Goal: Information Seeking & Learning: Learn about a topic

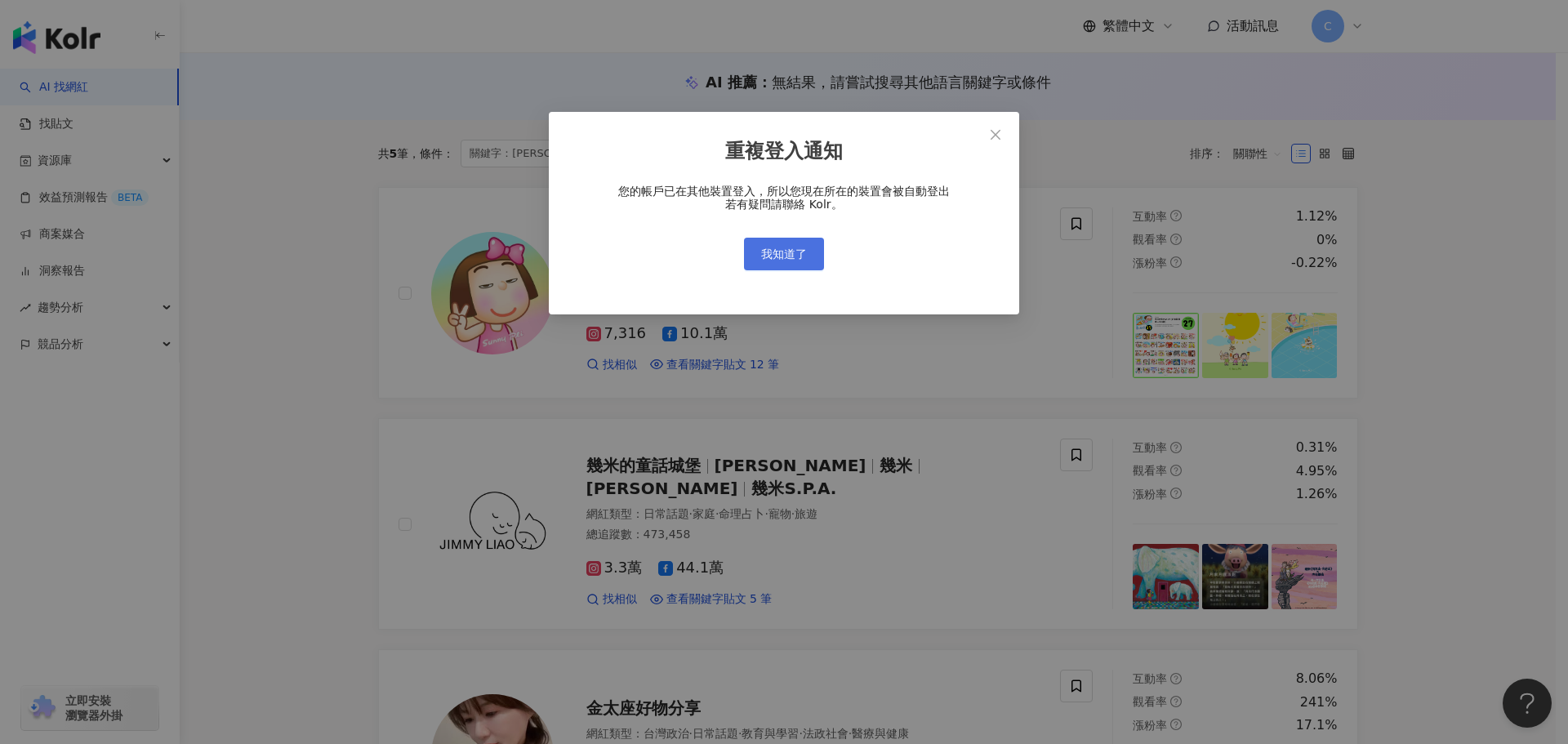
click at [782, 250] on span "我知道了" at bounding box center [784, 254] width 46 height 13
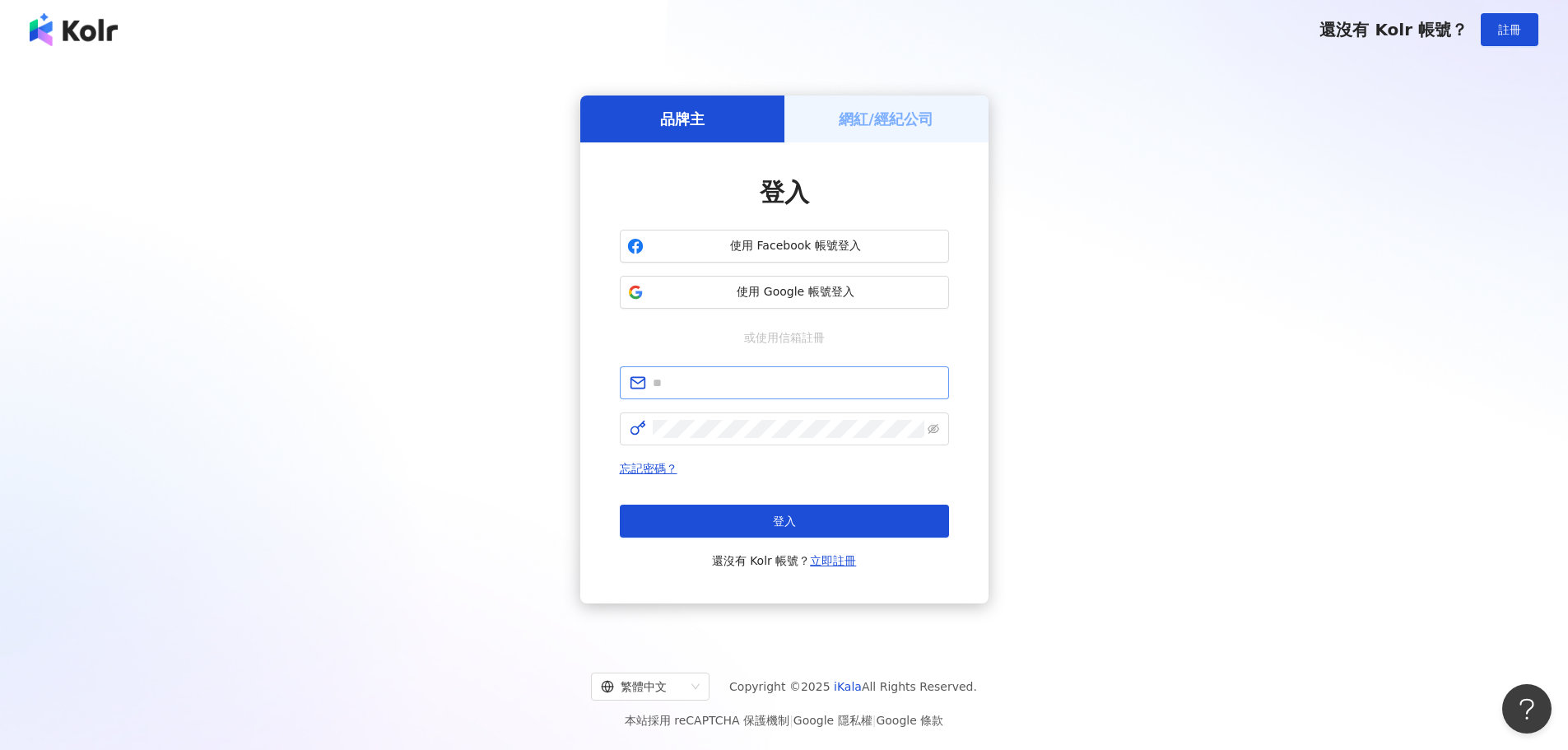
click at [758, 372] on span at bounding box center [785, 383] width 329 height 33
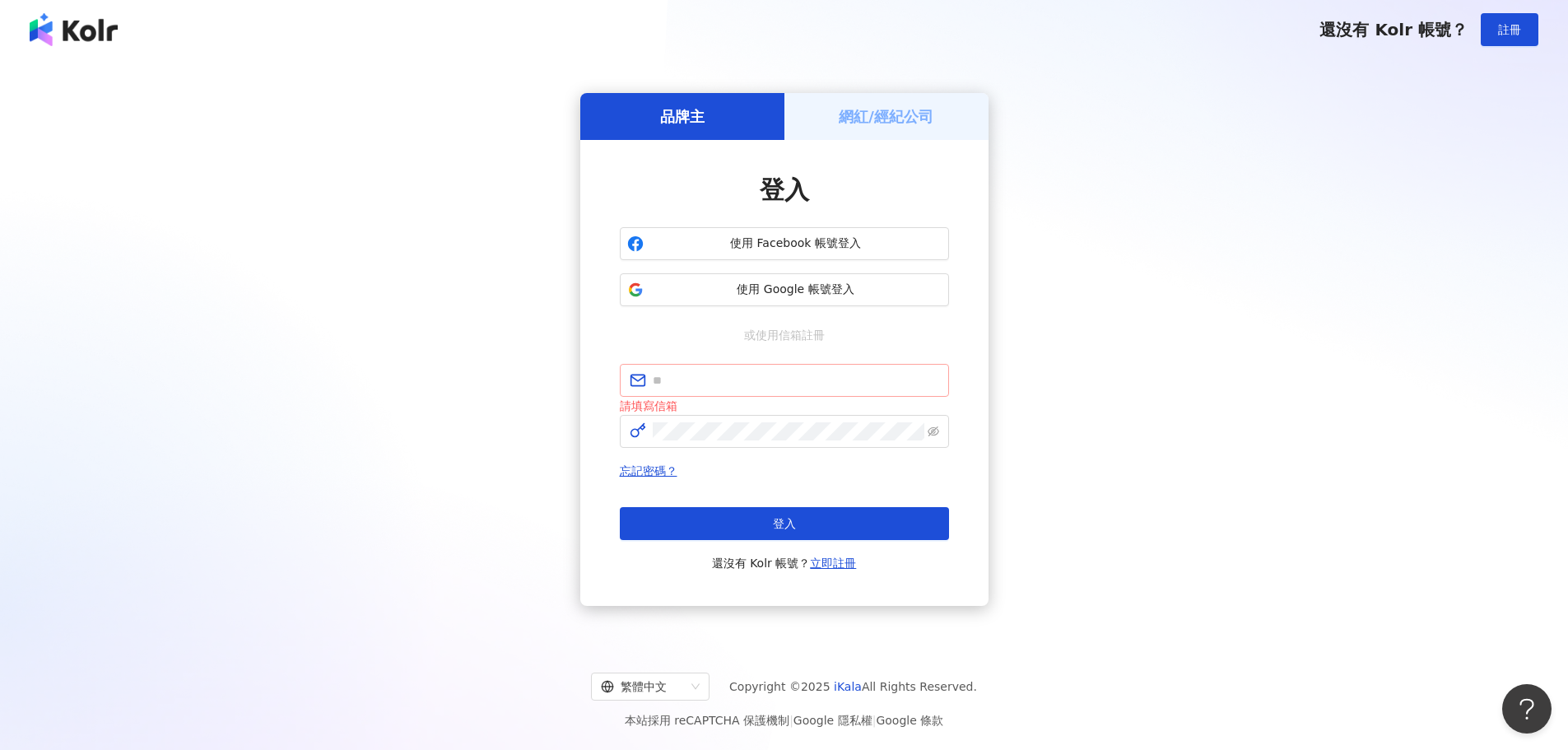
click at [758, 372] on span at bounding box center [785, 380] width 329 height 33
click at [758, 372] on input "text" at bounding box center [797, 380] width 287 height 18
click at [898, 385] on input "text" at bounding box center [797, 380] width 287 height 18
paste input "**********"
type input "**********"
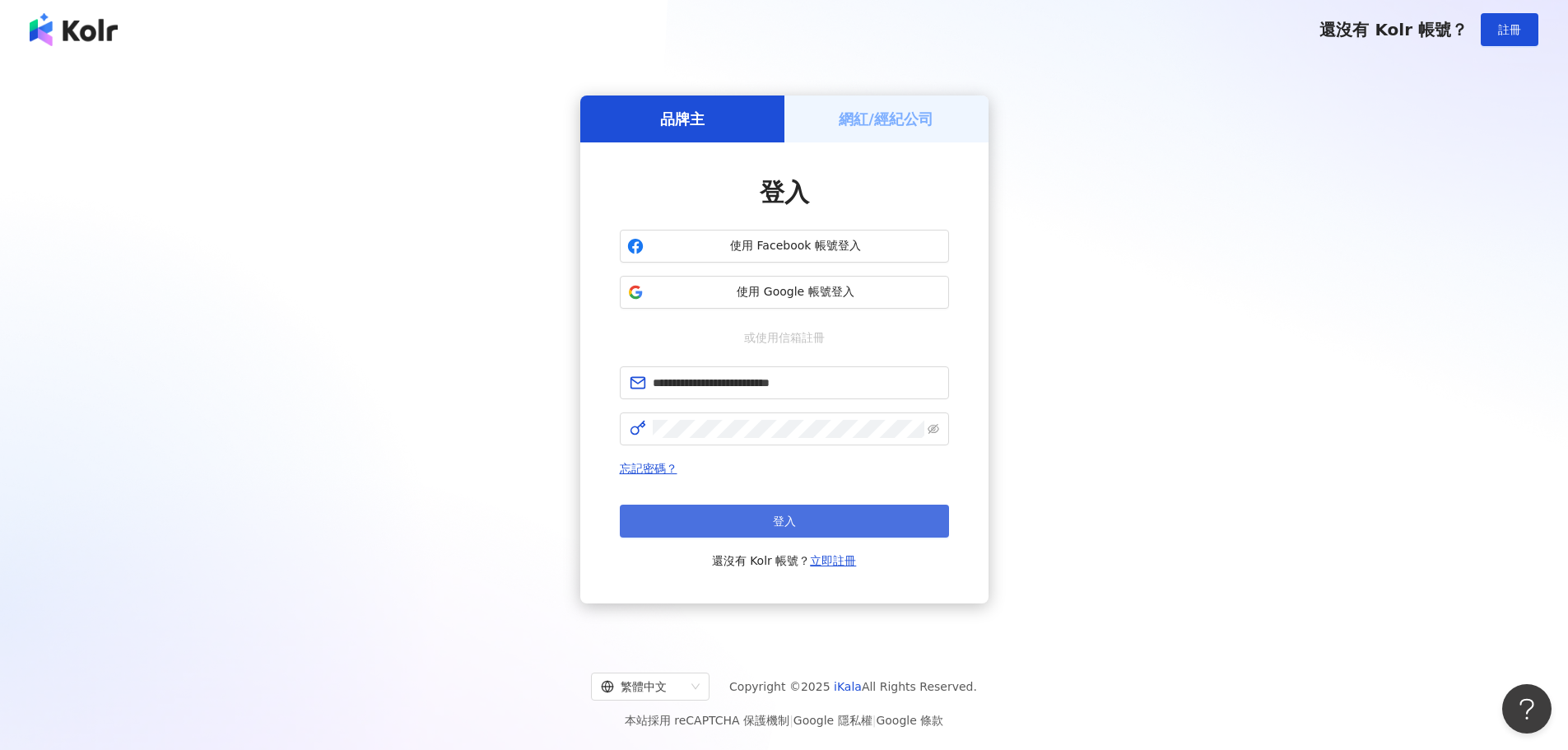
click at [724, 535] on button "登入" at bounding box center [785, 521] width 329 height 33
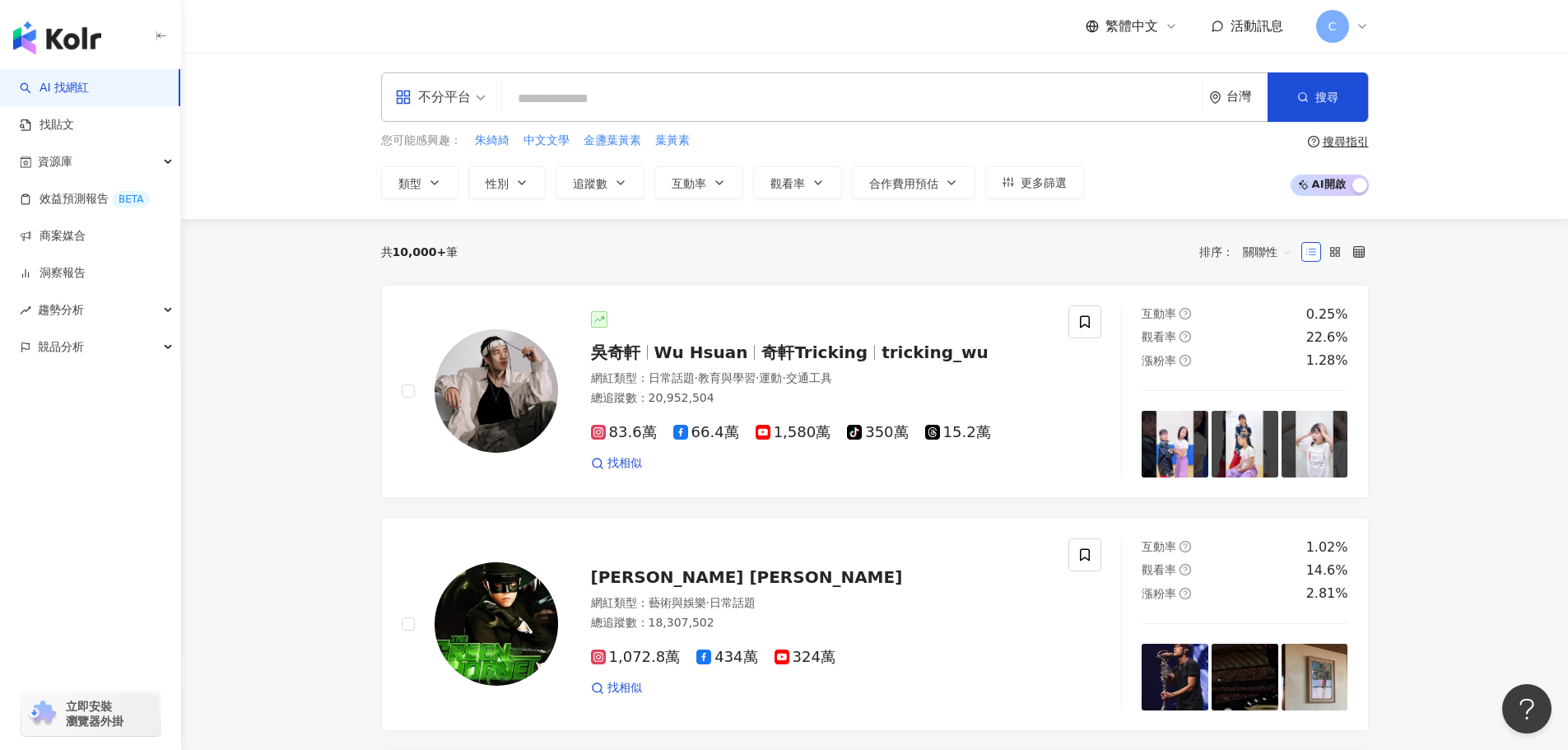
drag, startPoint x: 681, startPoint y: 102, endPoint x: 680, endPoint y: 119, distance: 17.0
drag, startPoint x: 680, startPoint y: 119, endPoint x: 728, endPoint y: 102, distance: 50.9
click at [728, 102] on input "search" at bounding box center [852, 99] width 686 height 31
paste input "****"
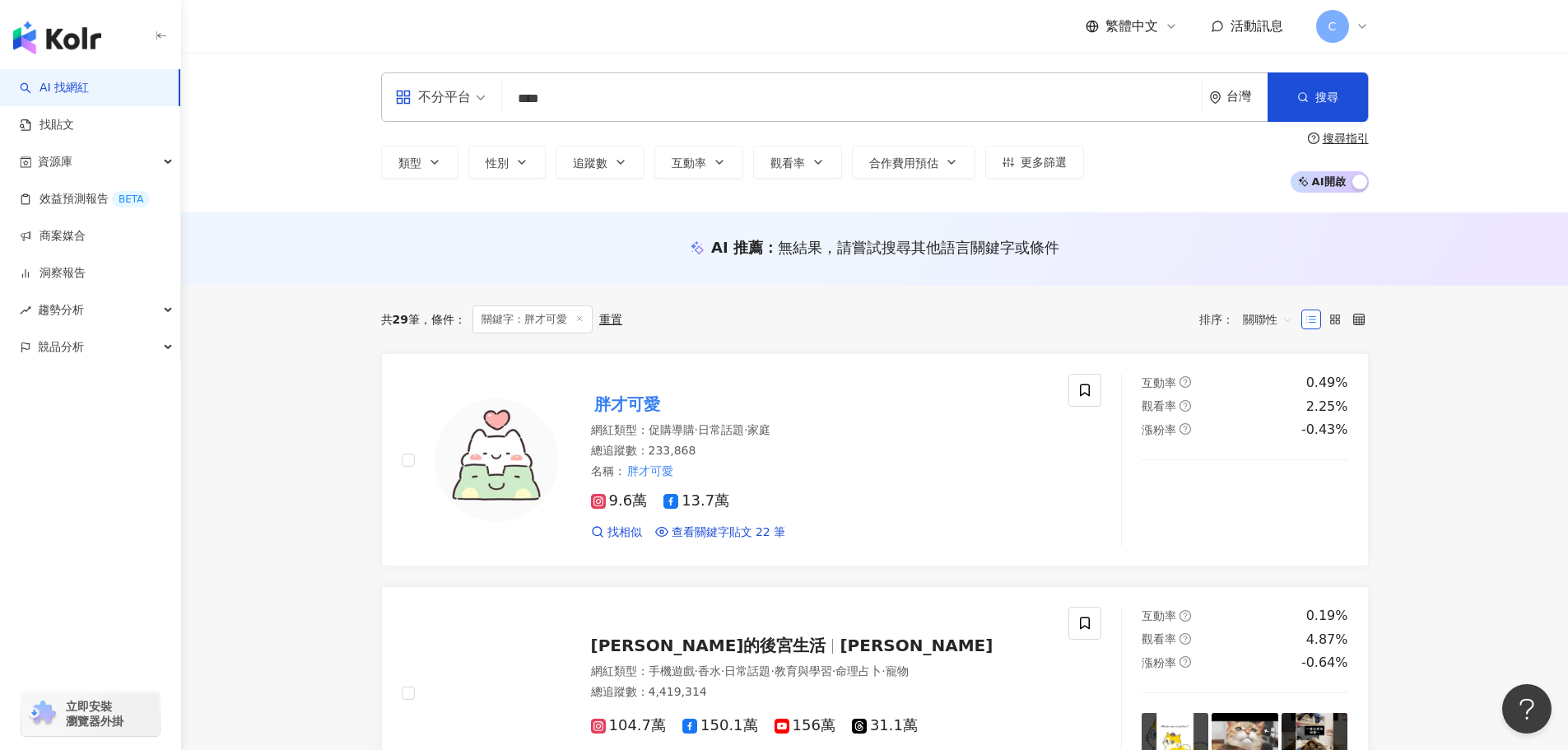
type input "****"
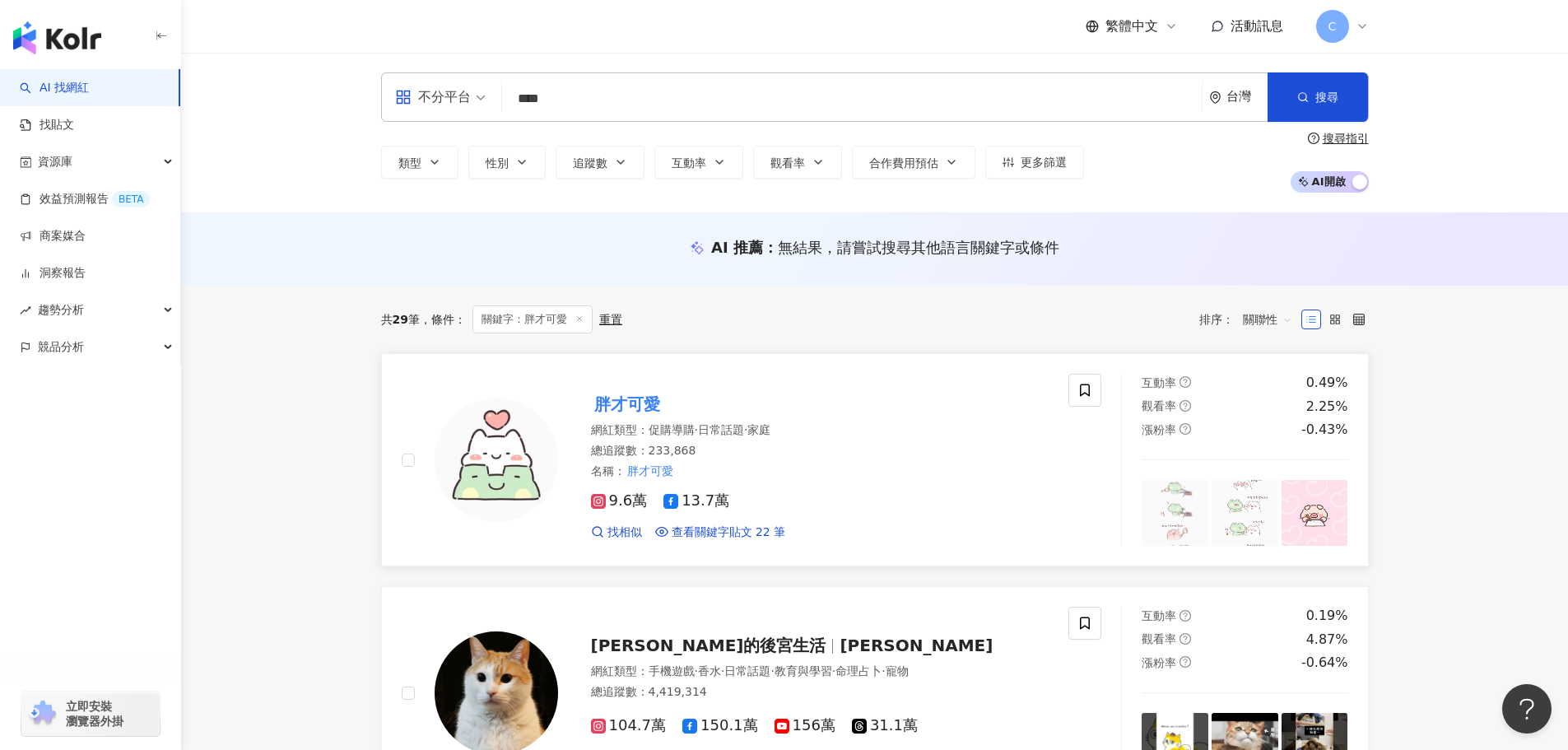
click at [637, 410] on mark "胖才可愛" at bounding box center [627, 403] width 73 height 26
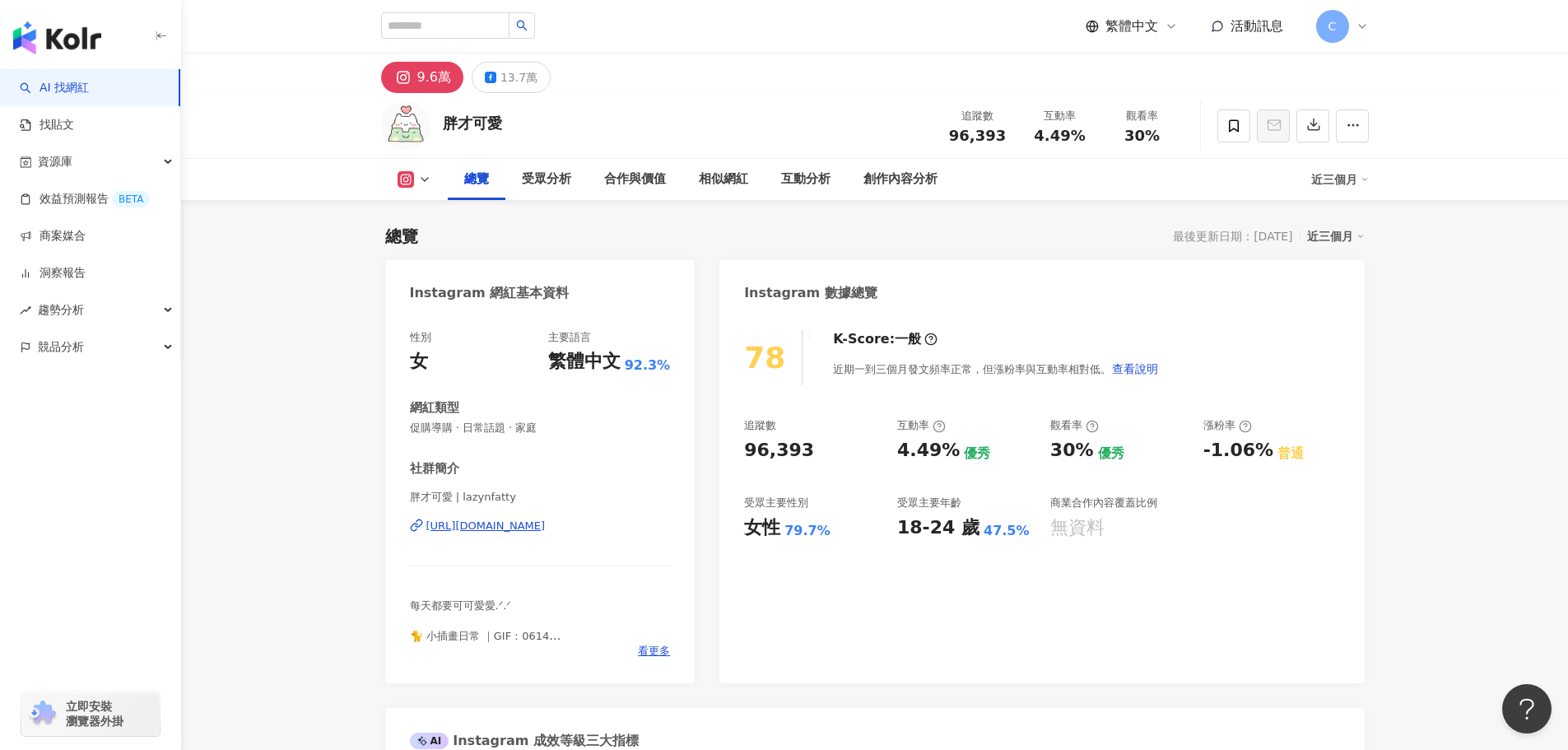
click at [448, 523] on div "https://www.instagram.com/lazynfatty/" at bounding box center [486, 525] width 119 height 15
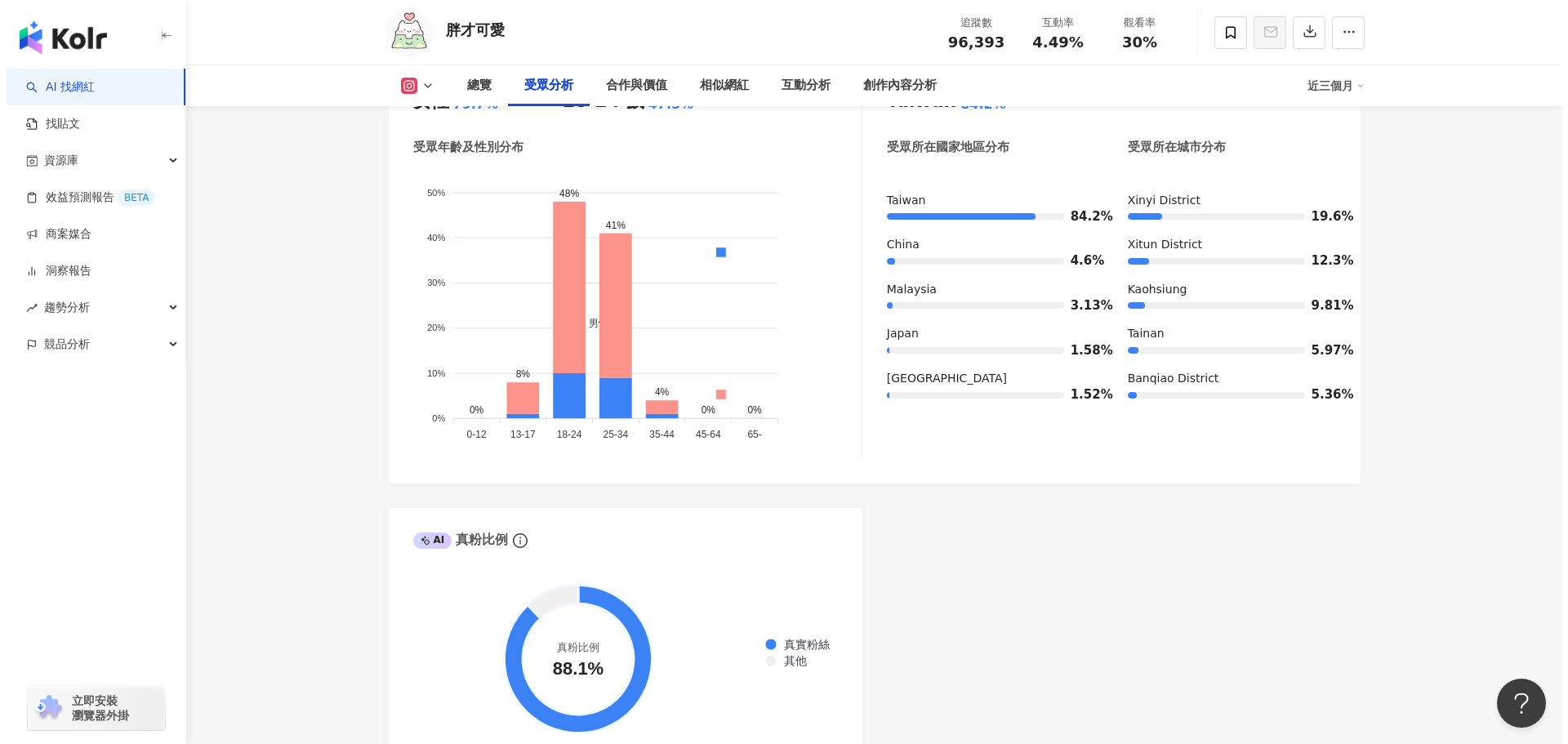
scroll to position [1388, 0]
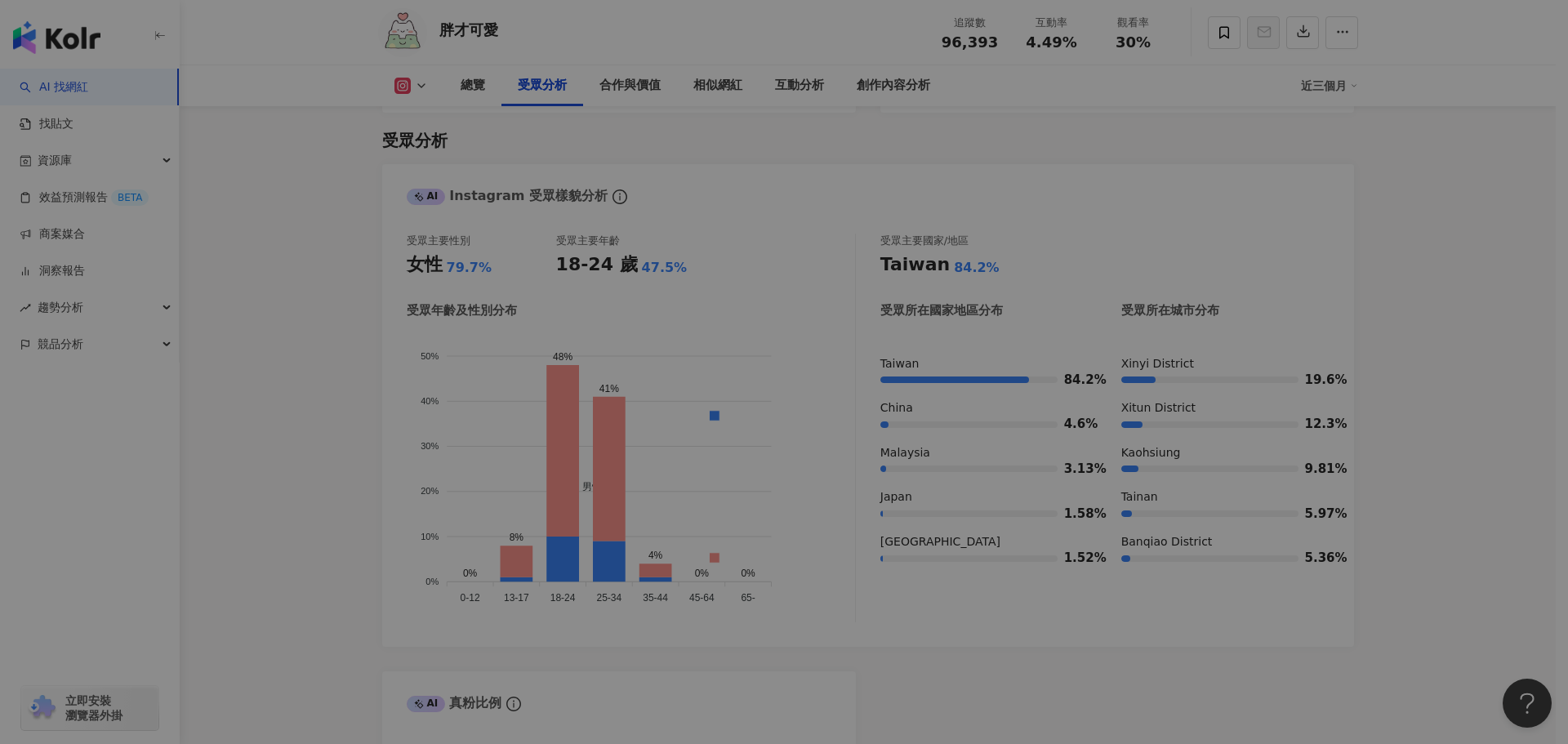
click at [348, 463] on div "重複登入通知 您的帳戶已在其他裝置登入，所以您現在所在的裝置會被自動登出 若有疑問請聯絡 Kolr。 我知道了" at bounding box center [784, 372] width 1568 height 744
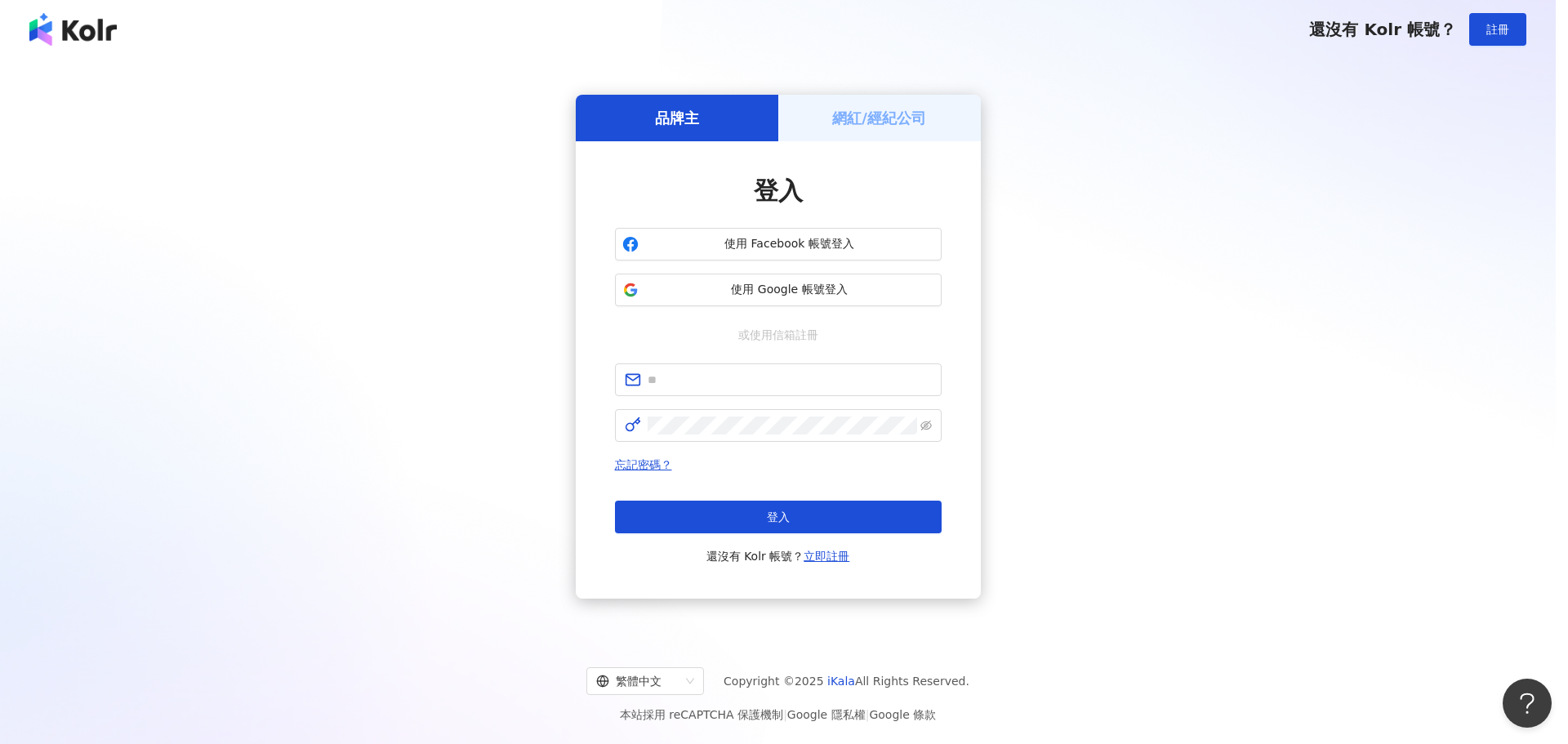
click at [1000, 131] on div "重複登入通知 您的帳戶已在其他裝置登入，所以您現在所在的裝置會被自動登出 若有疑問請聯絡 Kolr。 我知道了" at bounding box center [784, 372] width 1568 height 744
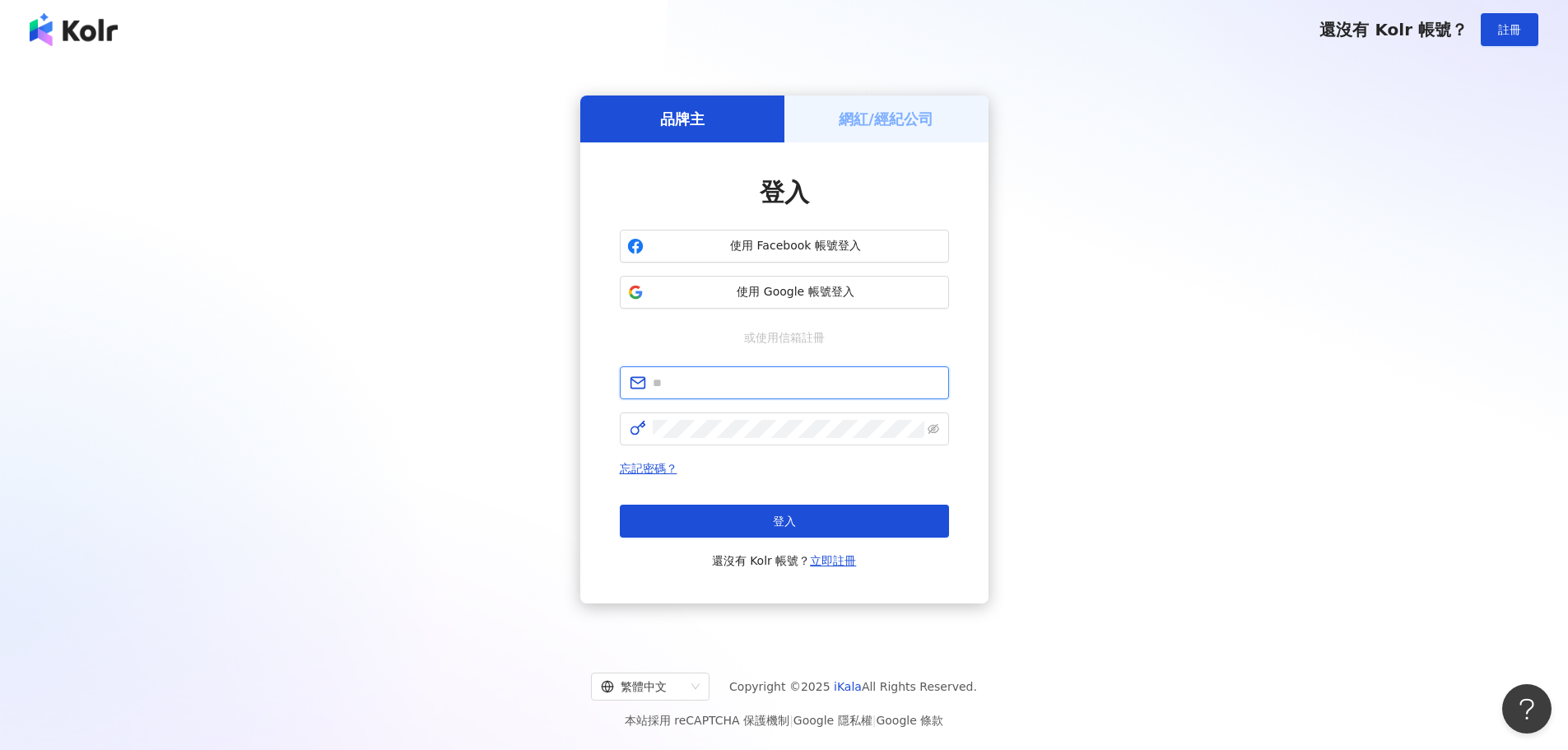
click at [808, 388] on input "text" at bounding box center [797, 383] width 287 height 18
click at [1335, 371] on div "品牌主 網紅/經紀公司 登入 使用 Facebook 帳號登入 使用 Google 帳號登入 或使用信箱註冊 忘記密碼？ 登入 還沒有 Kolr 帳號？ 立即…" at bounding box center [783, 350] width 1528 height 554
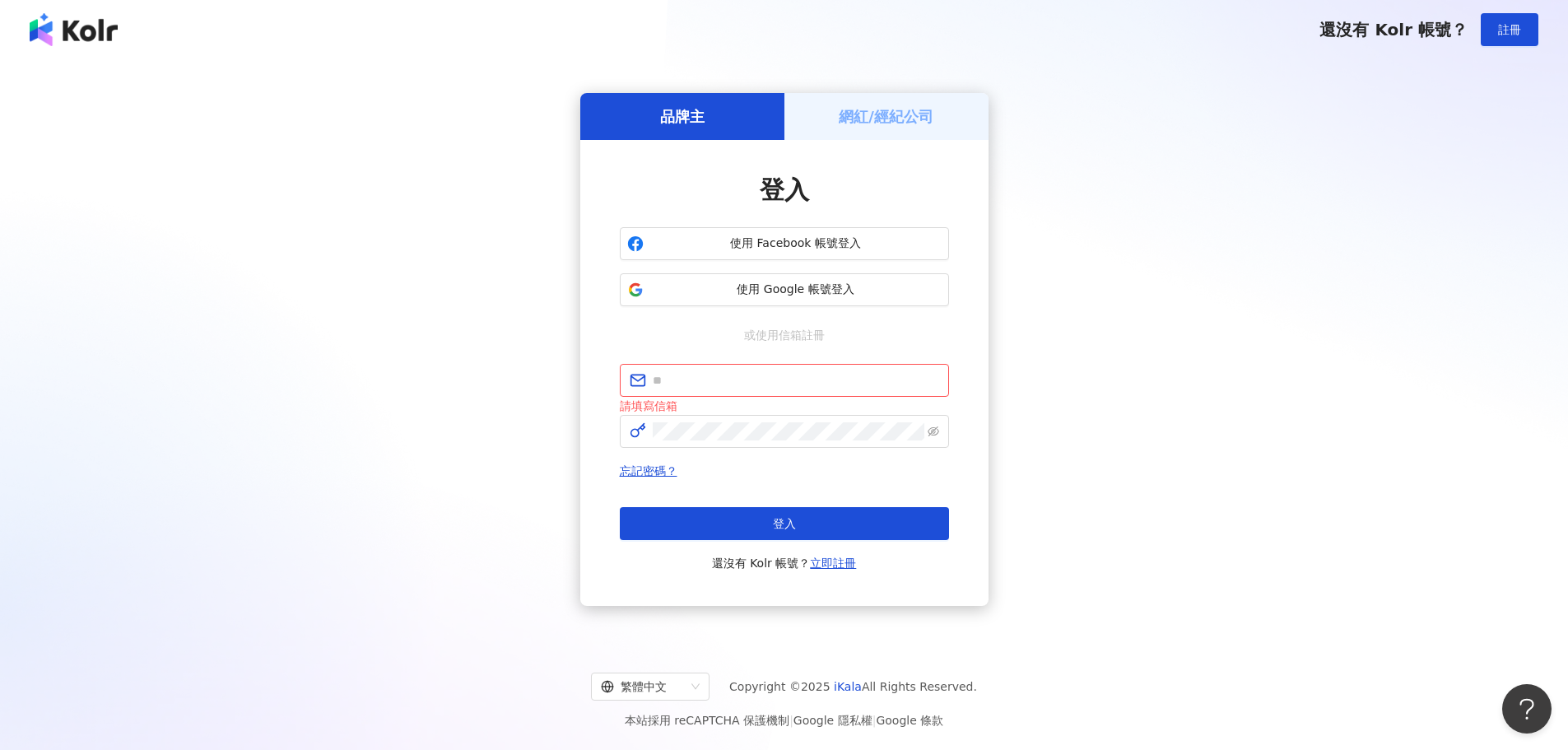
click at [511, 399] on div "品牌主 網紅/經紀公司 登入 使用 Facebook 帳號登入 使用 Google 帳號登入 或使用信箱註冊 請填寫信箱 忘記密碼？ 登入 還沒有 Kolr …" at bounding box center [783, 350] width 1528 height 554
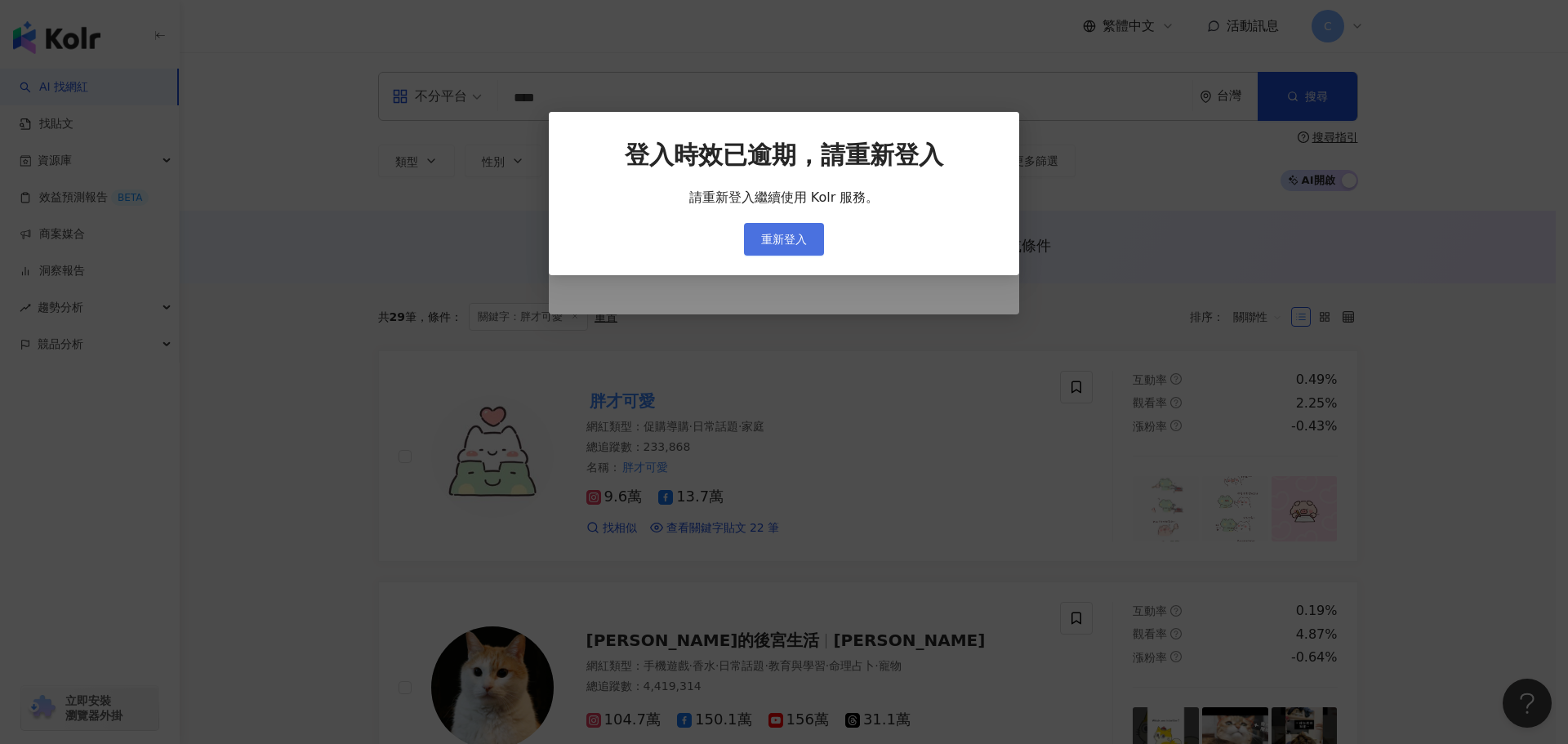
click at [779, 251] on button "重新登入" at bounding box center [784, 239] width 80 height 33
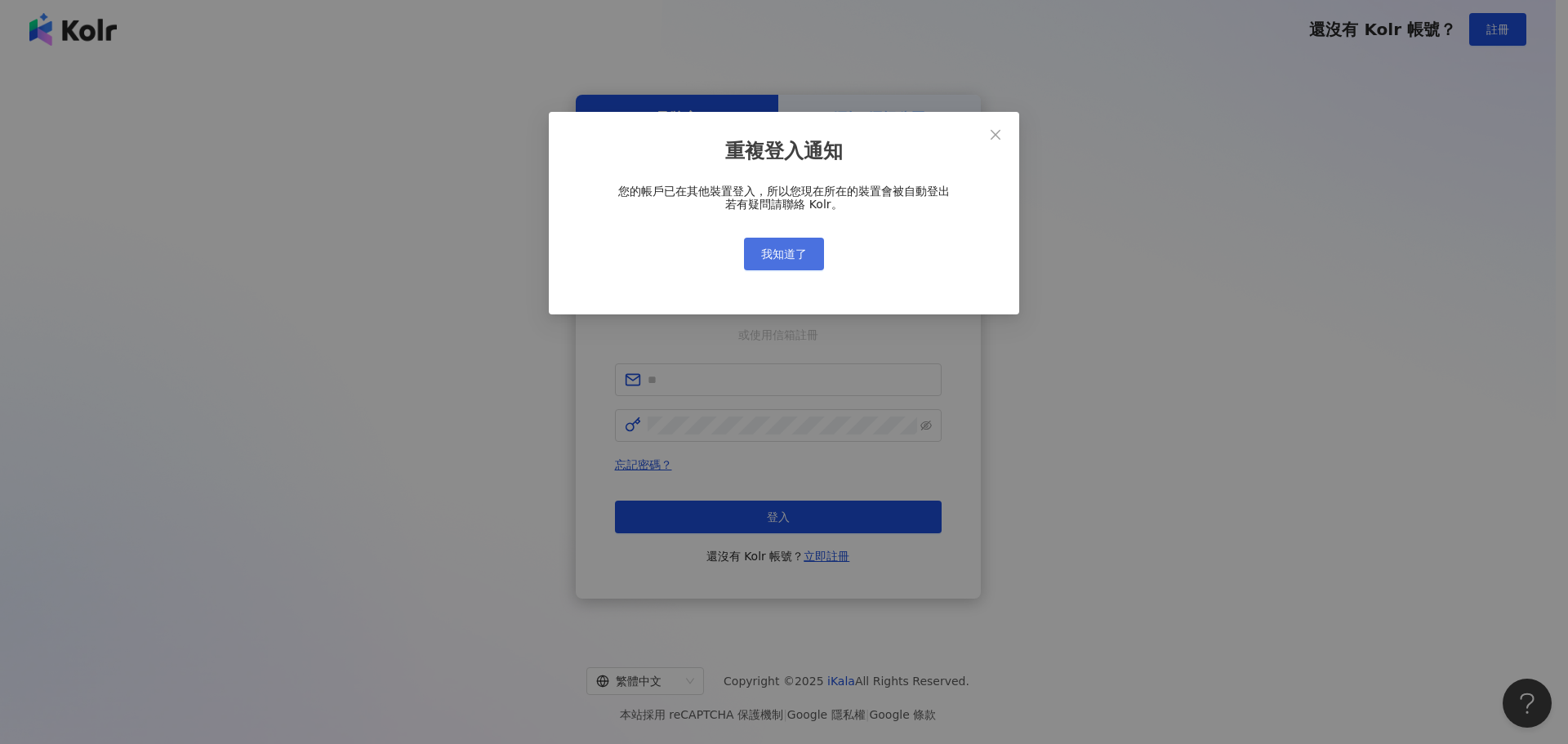
click at [774, 248] on span "我知道了" at bounding box center [784, 254] width 46 height 13
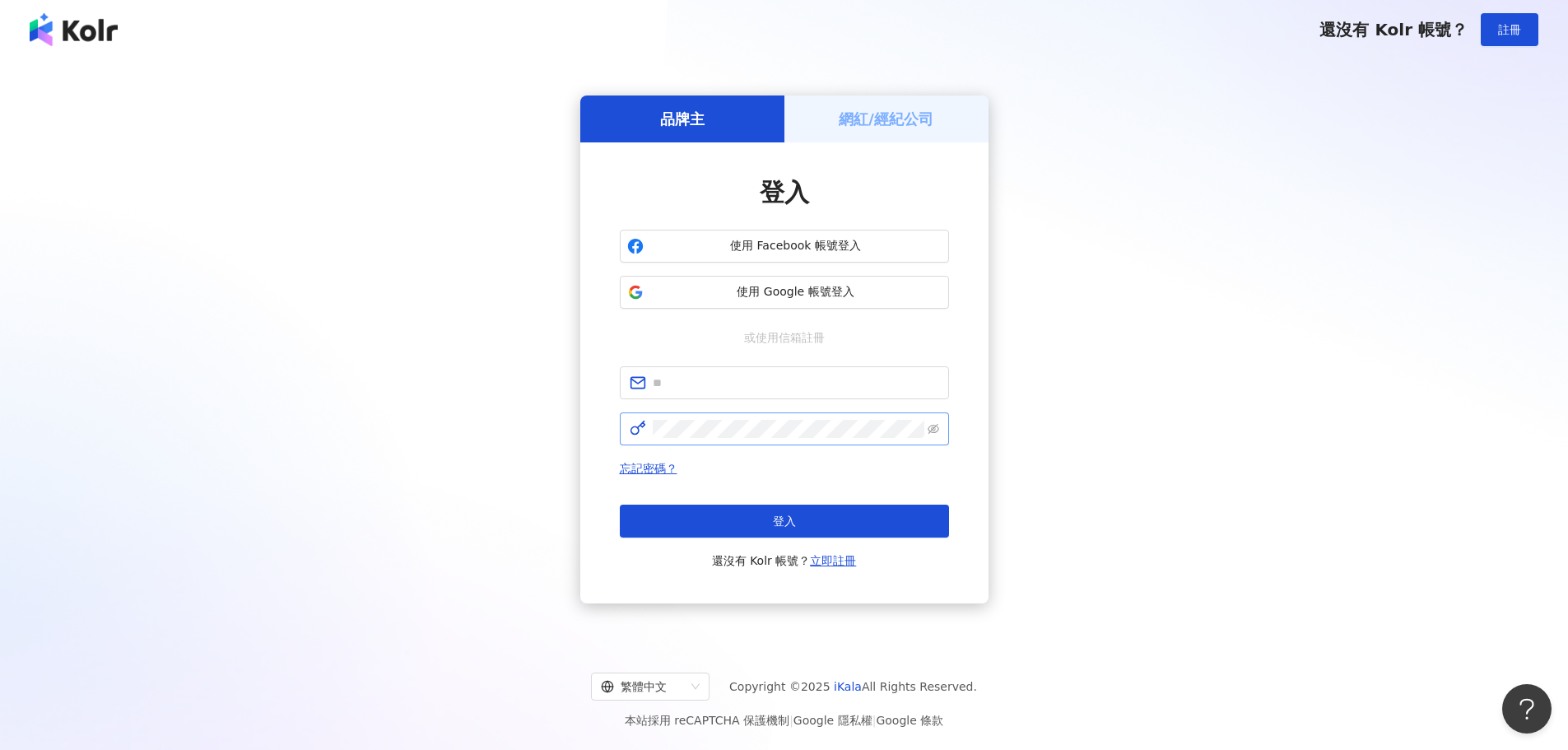
click at [728, 440] on span at bounding box center [785, 429] width 329 height 33
drag, startPoint x: 746, startPoint y: 392, endPoint x: 749, endPoint y: 377, distance: 15.3
click at [746, 394] on span at bounding box center [785, 383] width 329 height 33
click at [744, 370] on span at bounding box center [785, 383] width 329 height 33
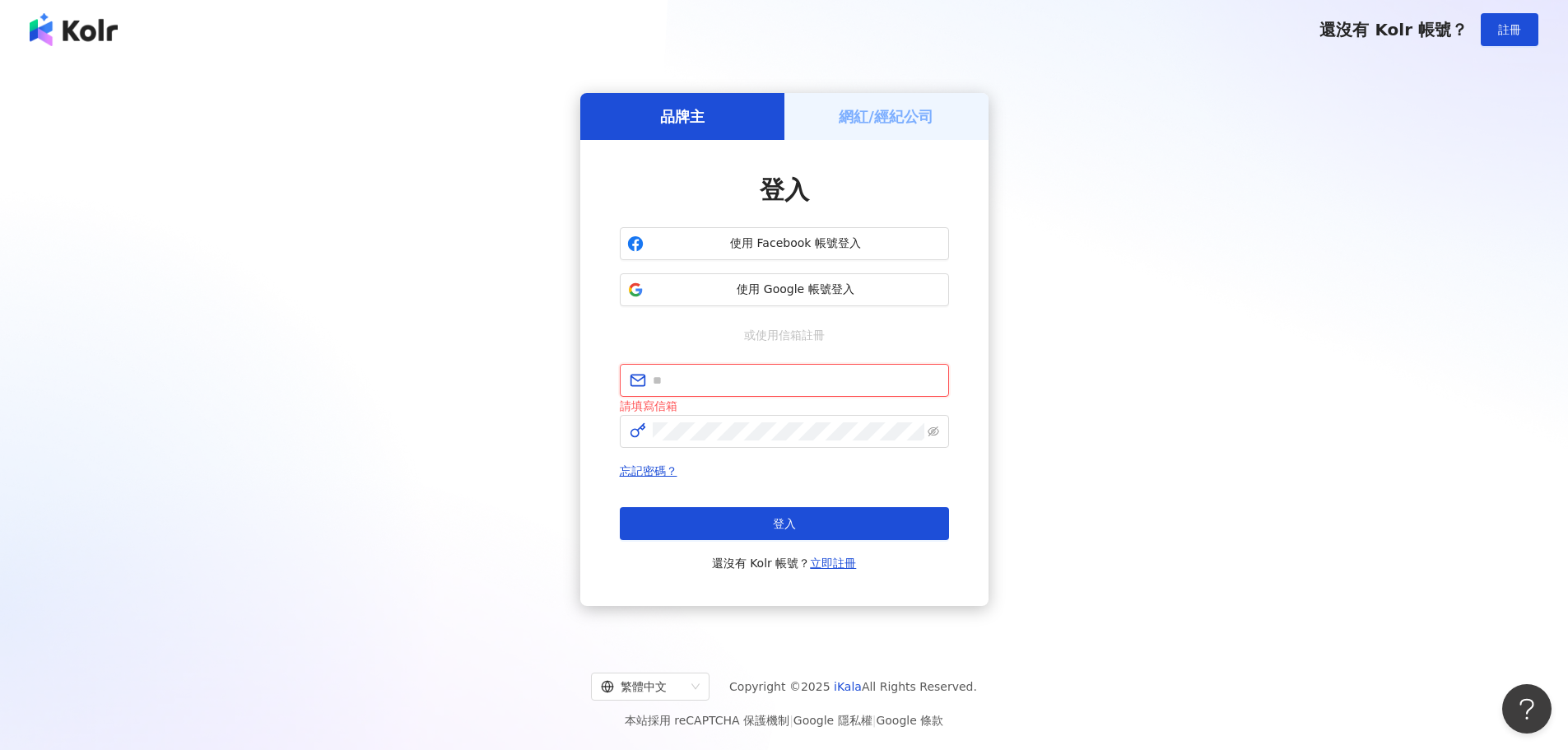
paste input "**********"
type input "**********"
click at [763, 517] on button "登入" at bounding box center [785, 523] width 329 height 33
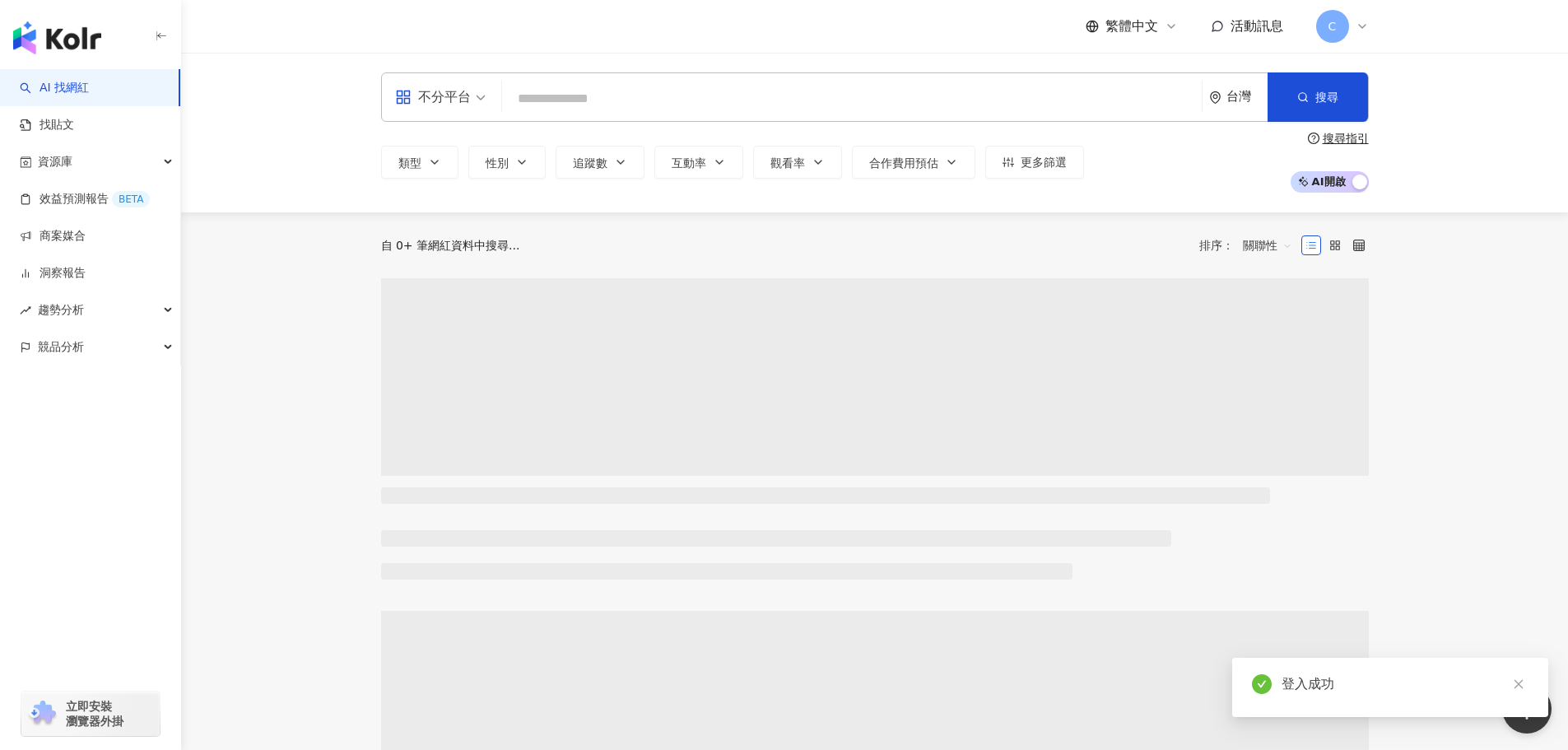
click at [596, 99] on input "search" at bounding box center [852, 99] width 686 height 31
drag, startPoint x: 654, startPoint y: 99, endPoint x: 376, endPoint y: 55, distance: 281.5
click at [376, 55] on div "**********" at bounding box center [874, 132] width 1387 height 160
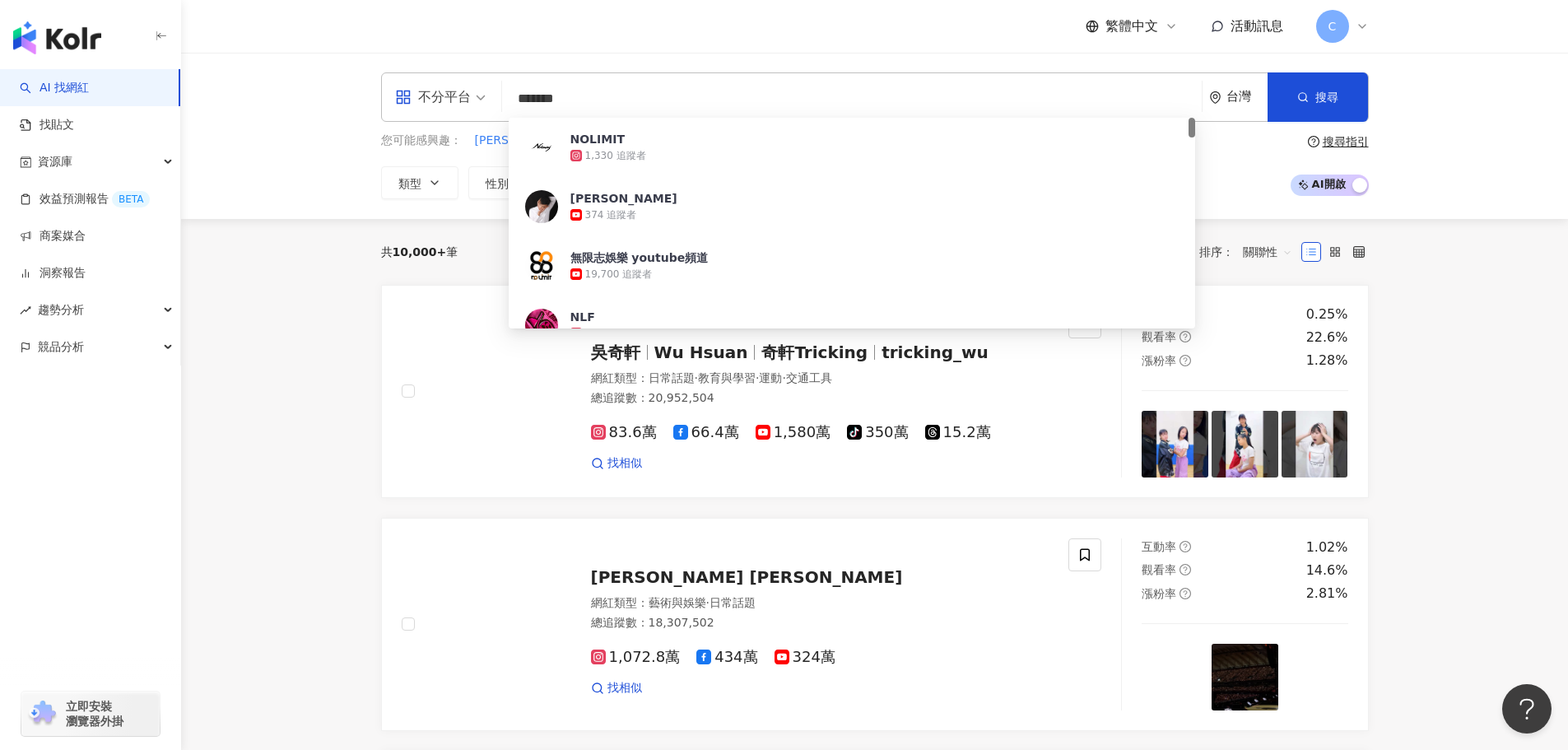
type input "********"
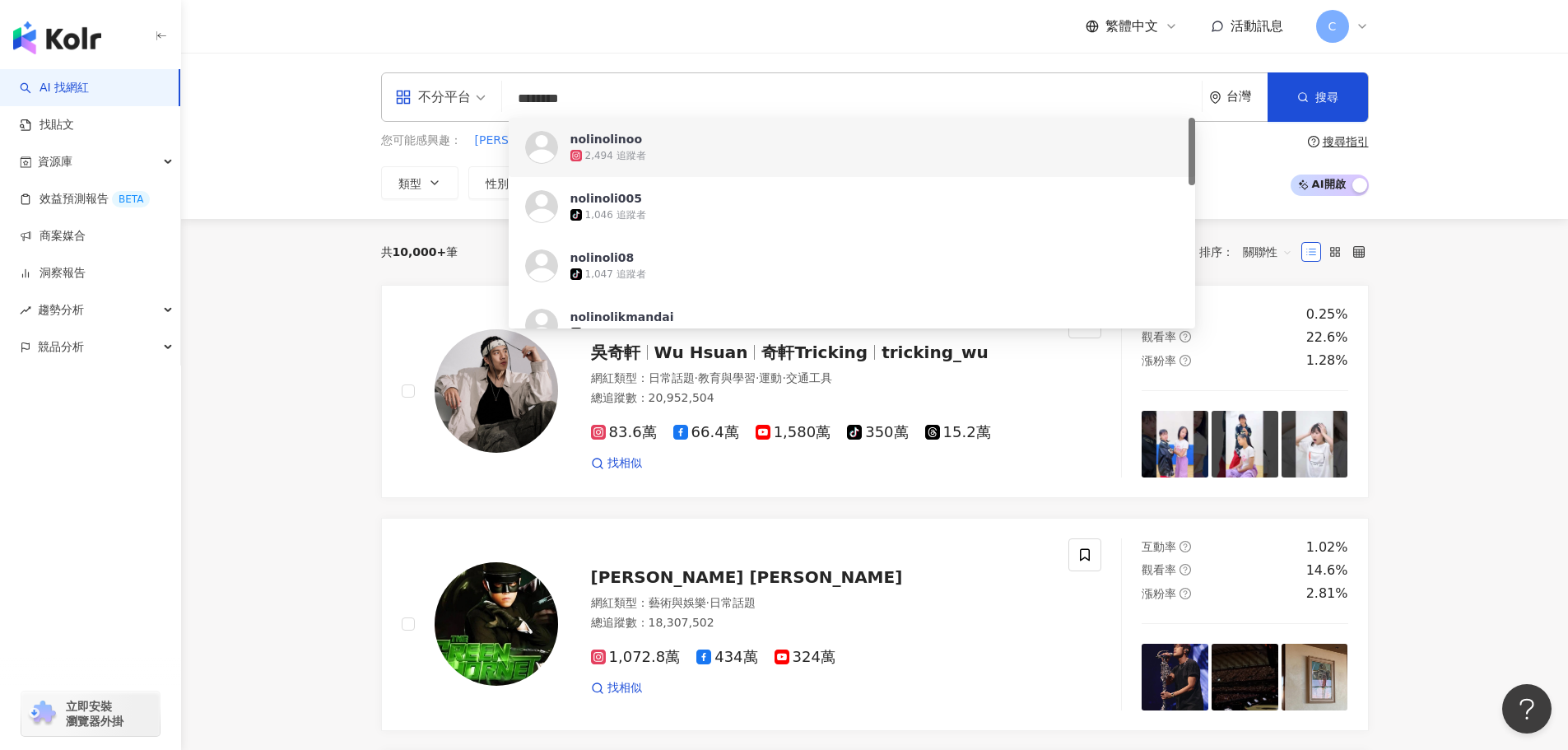
click at [634, 153] on div "2,494 追蹤者" at bounding box center [615, 156] width 61 height 14
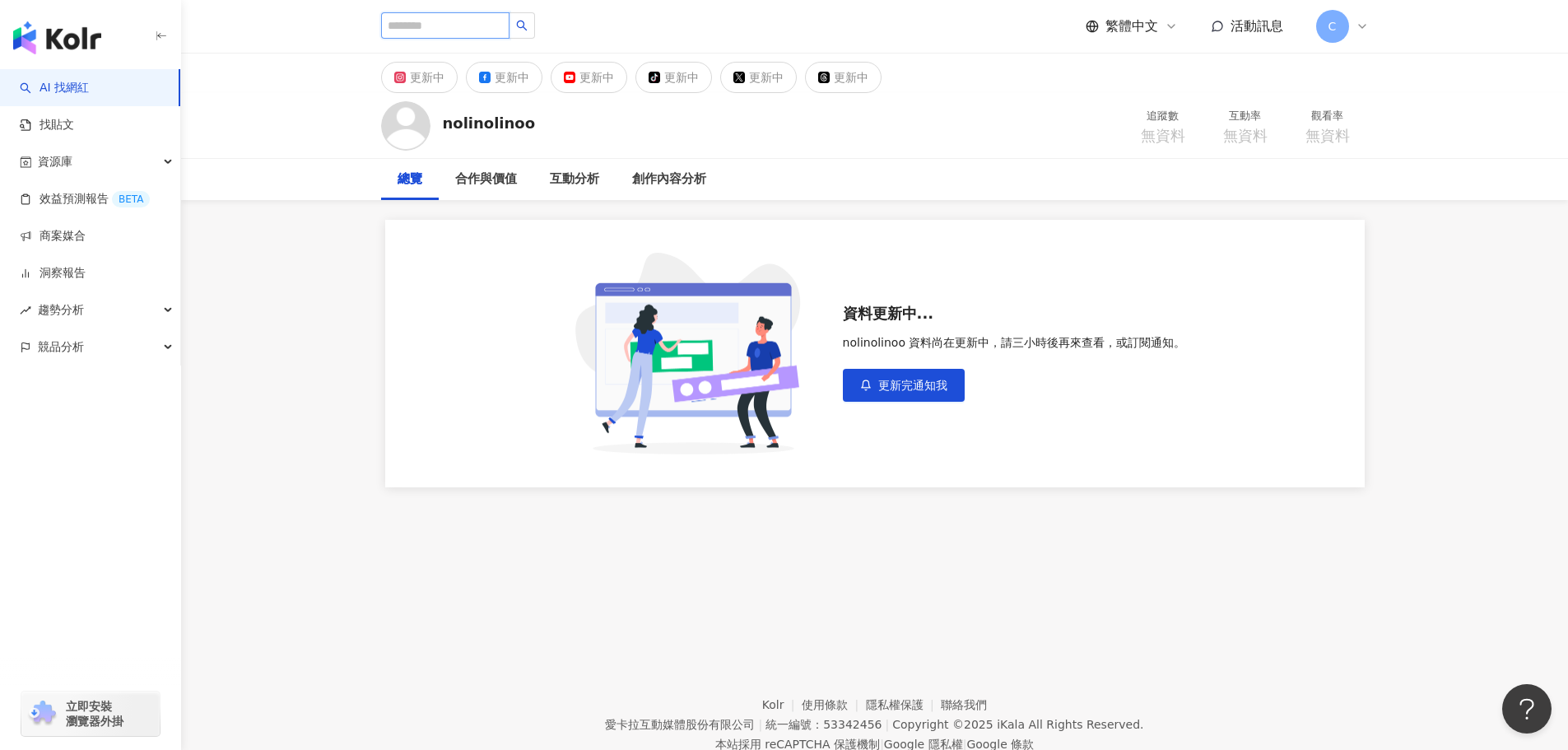
click at [458, 31] on input "search" at bounding box center [445, 25] width 129 height 26
paste input "**********"
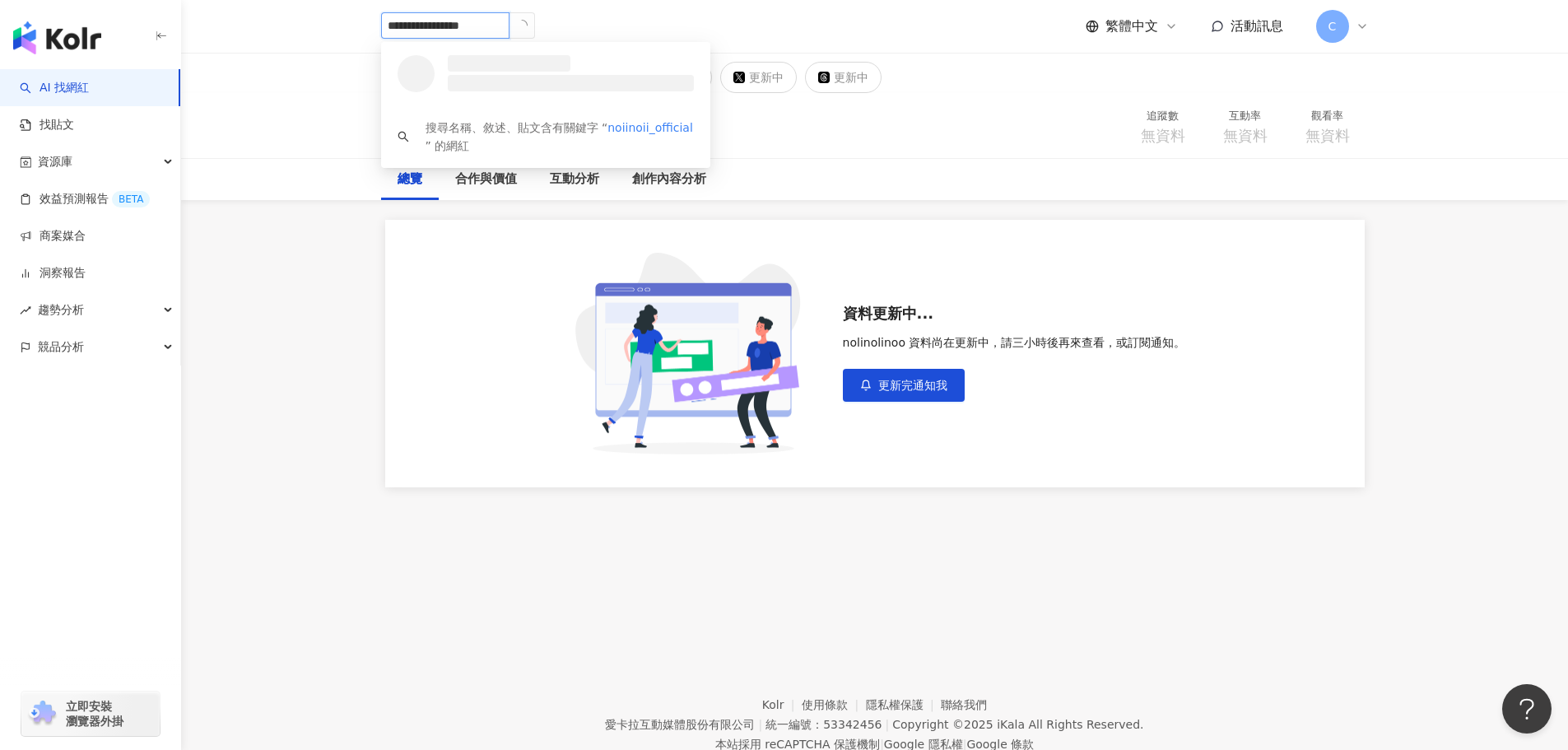
drag, startPoint x: 435, startPoint y: 28, endPoint x: 607, endPoint y: 25, distance: 172.0
click at [607, 25] on div "**********" at bounding box center [874, 26] width 988 height 52
type input "********"
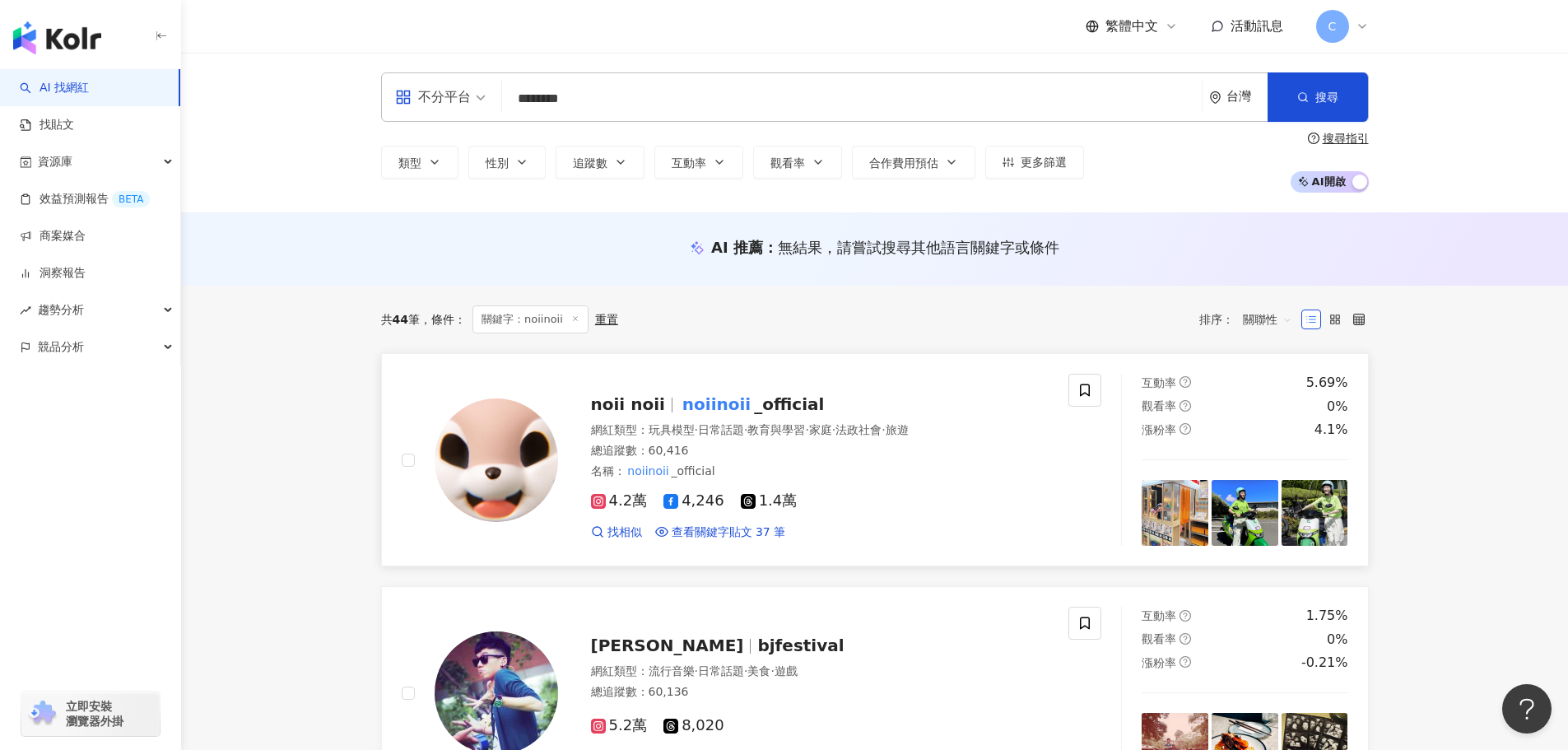
click at [754, 402] on span "_official" at bounding box center [789, 404] width 70 height 19
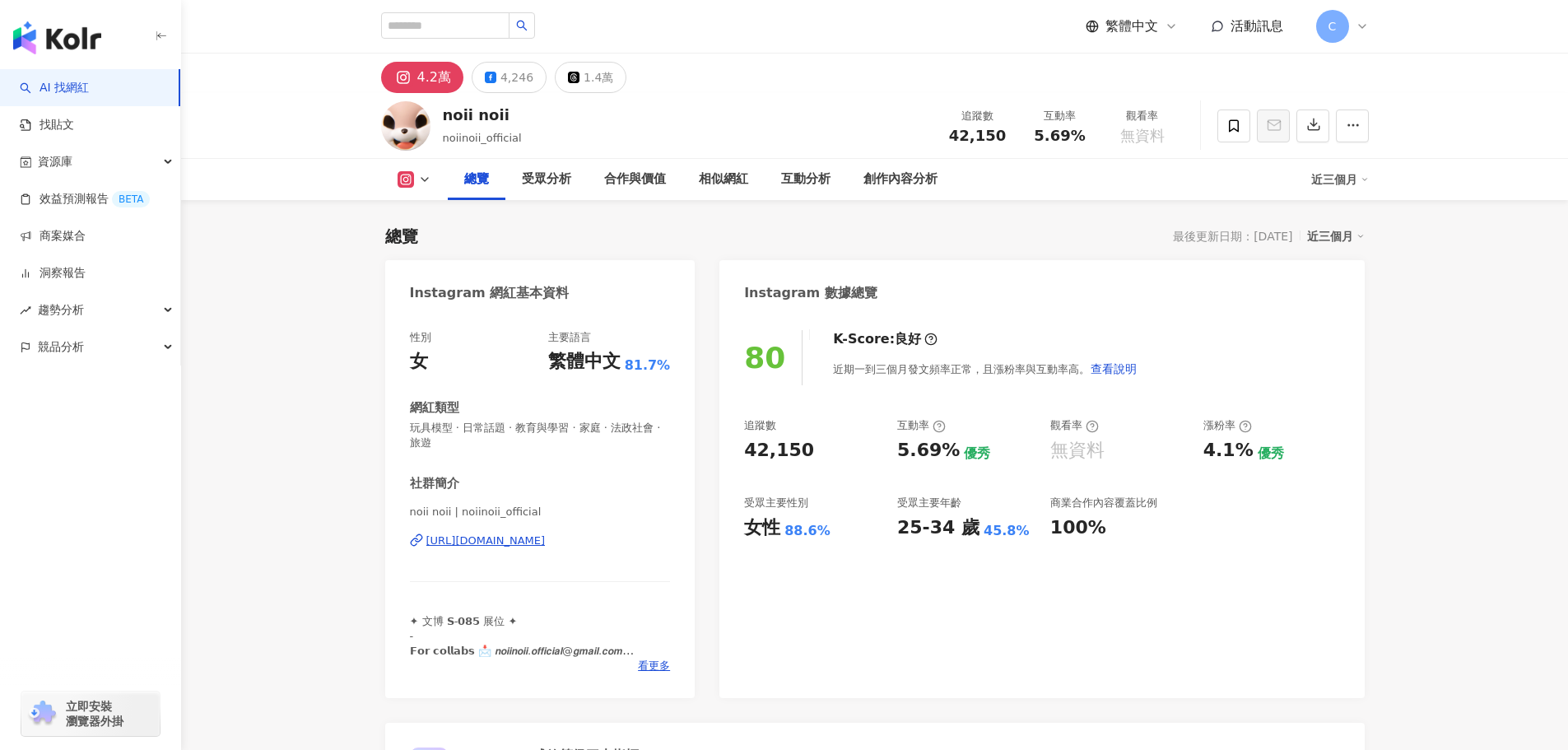
drag, startPoint x: 757, startPoint y: 408, endPoint x: 264, endPoint y: 418, distance: 493.1
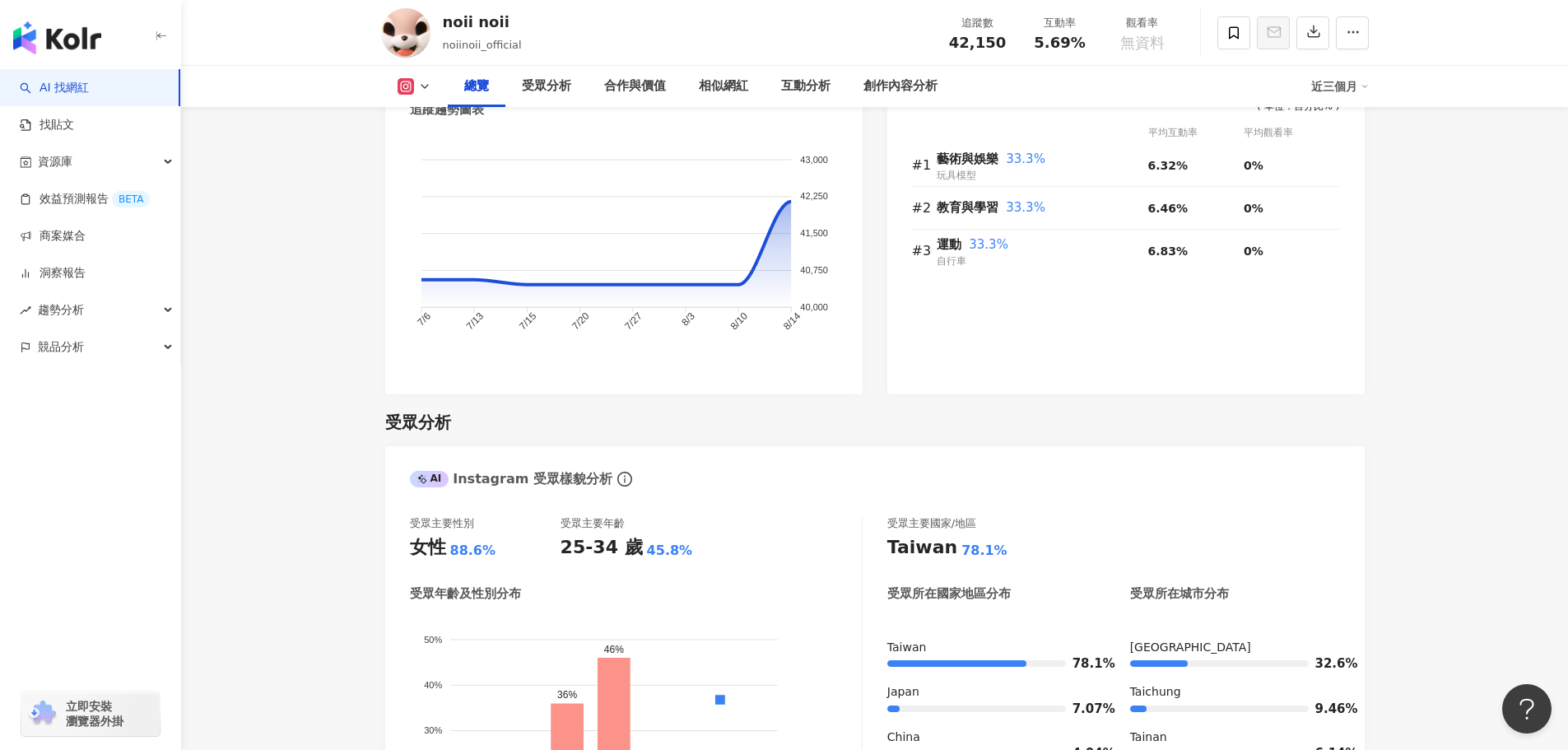
scroll to position [1317, 0]
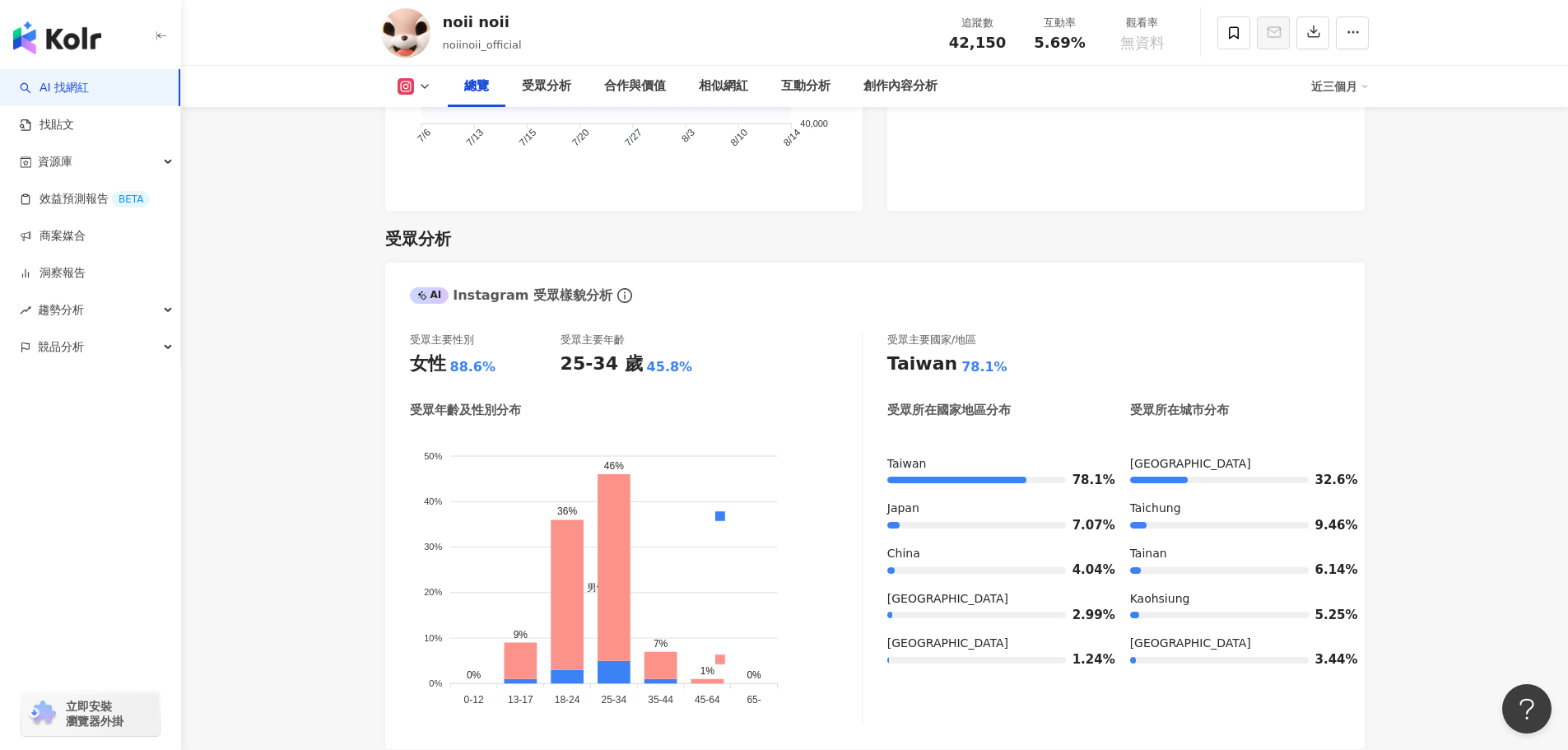
click at [425, 90] on icon at bounding box center [425, 86] width 14 height 14
click at [418, 160] on button "Facebook" at bounding box center [440, 155] width 99 height 23
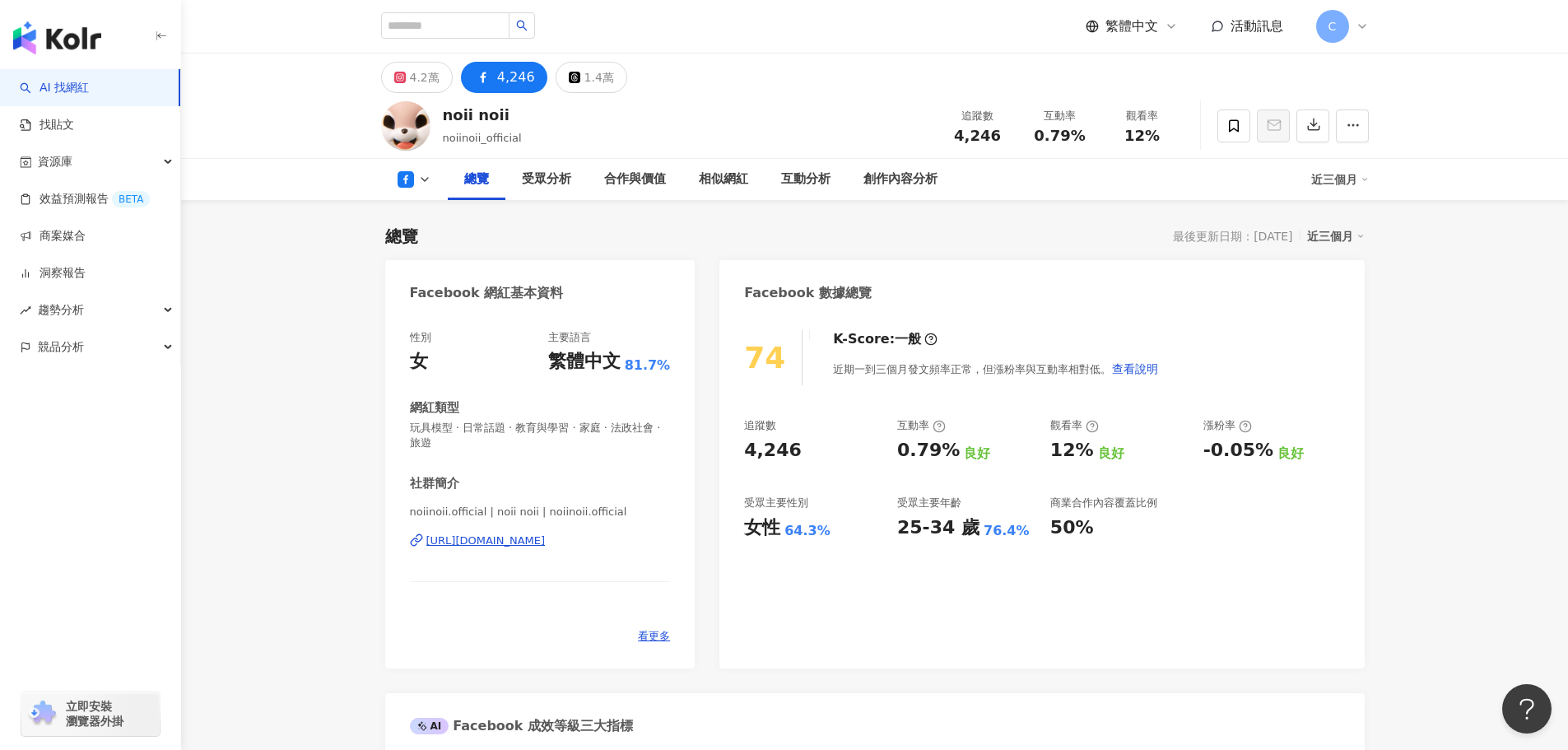
click at [540, 542] on div "[URL][DOMAIN_NAME]" at bounding box center [486, 540] width 119 height 15
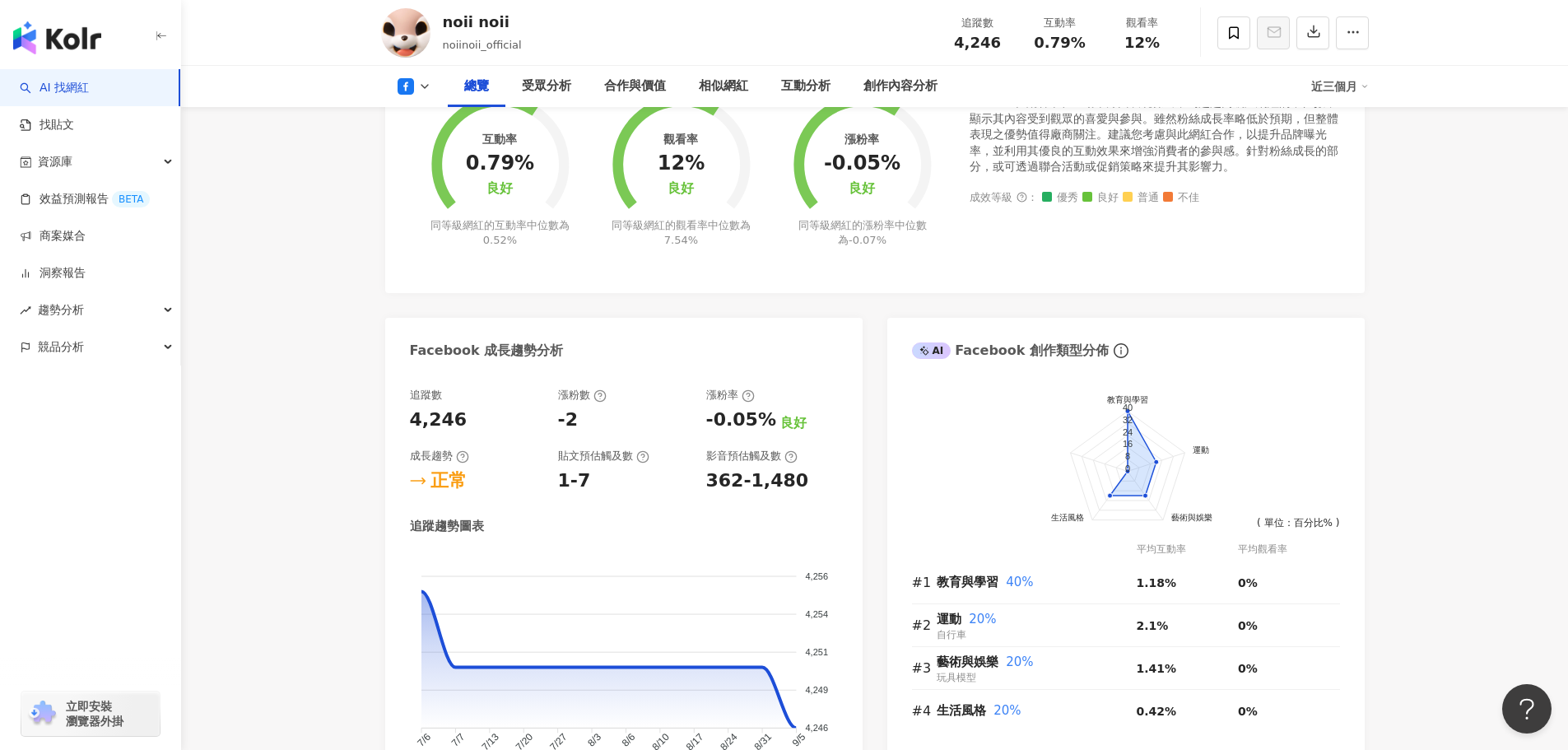
scroll to position [659, 0]
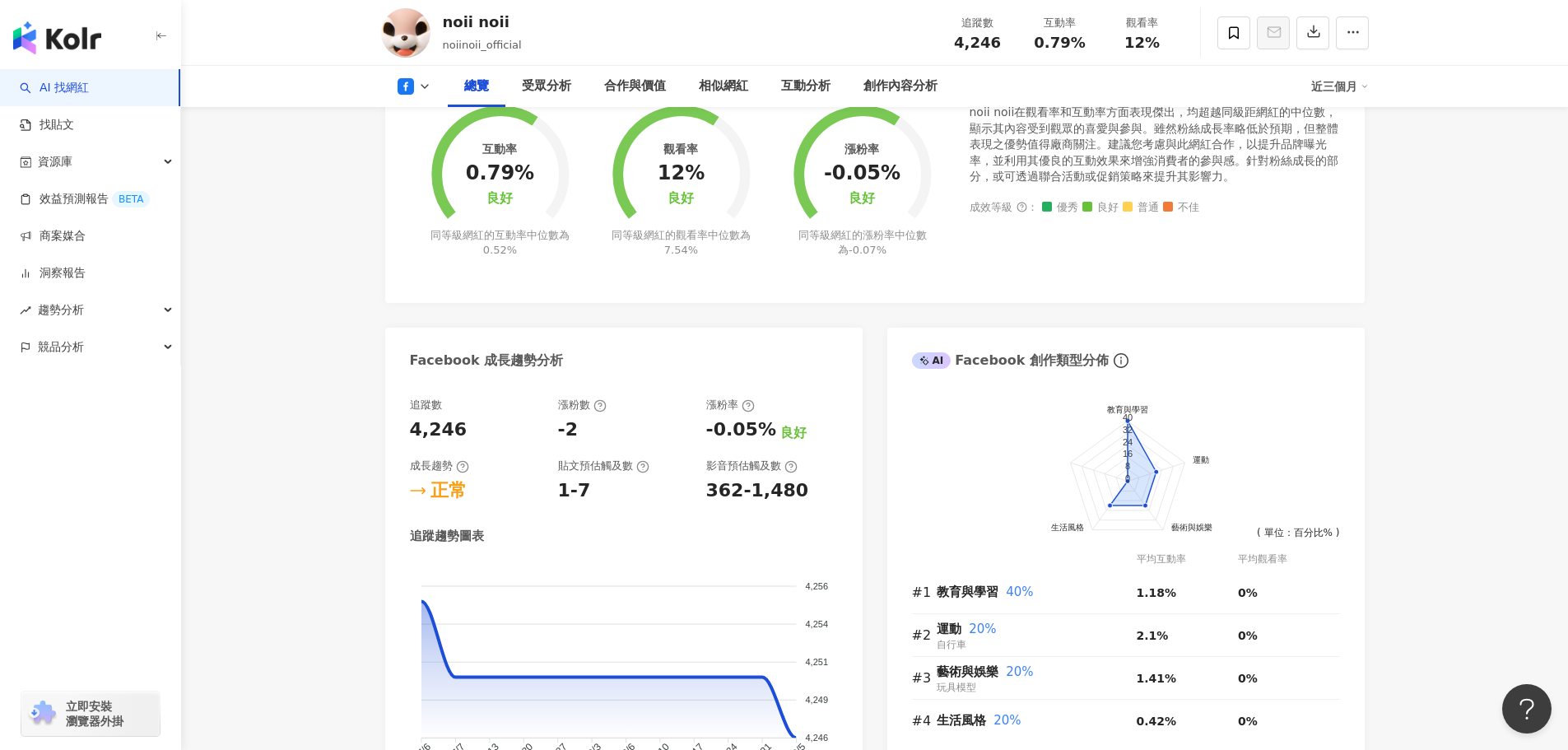
click at [417, 90] on button at bounding box center [414, 86] width 67 height 16
click at [446, 124] on button "Instagram" at bounding box center [440, 117] width 99 height 23
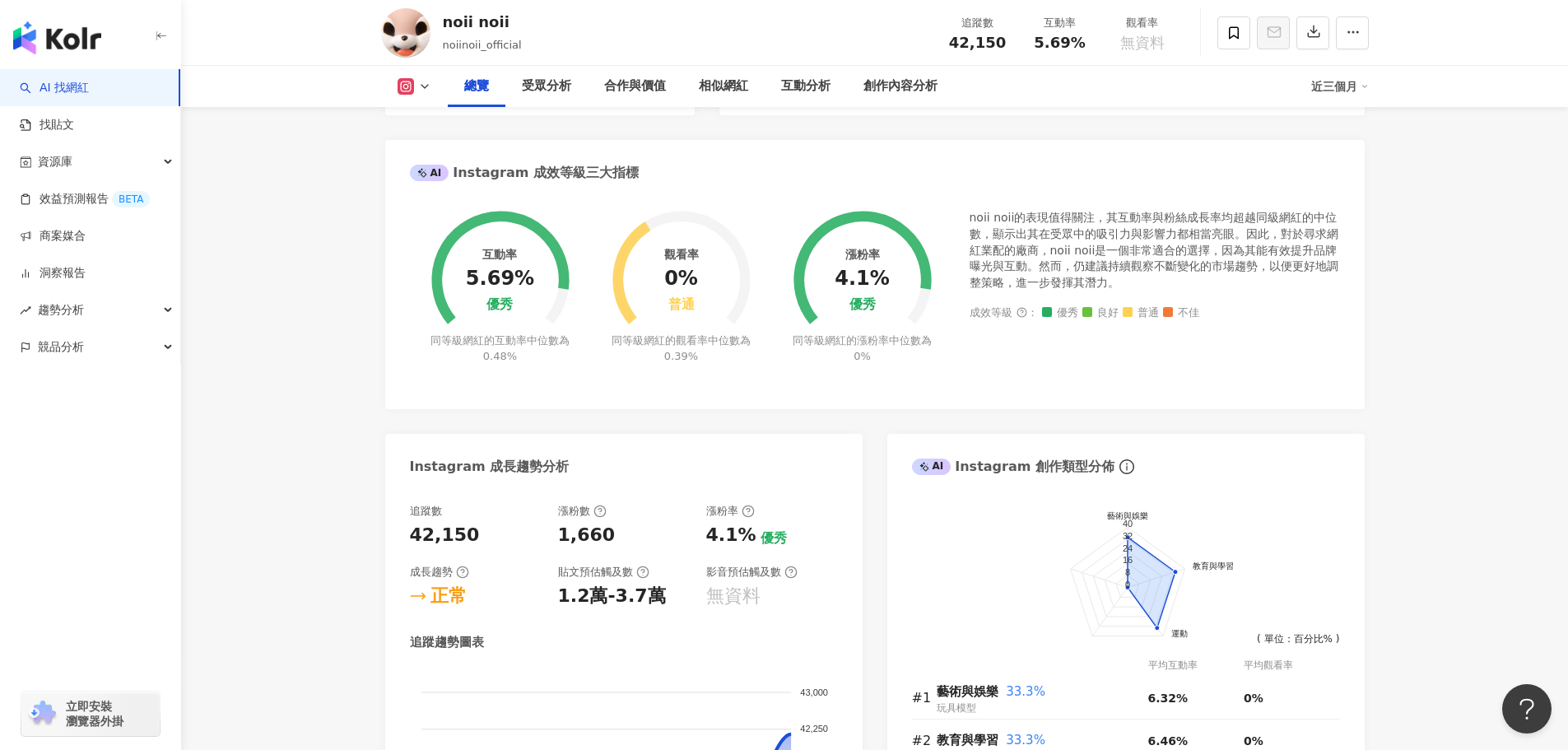
scroll to position [577, 0]
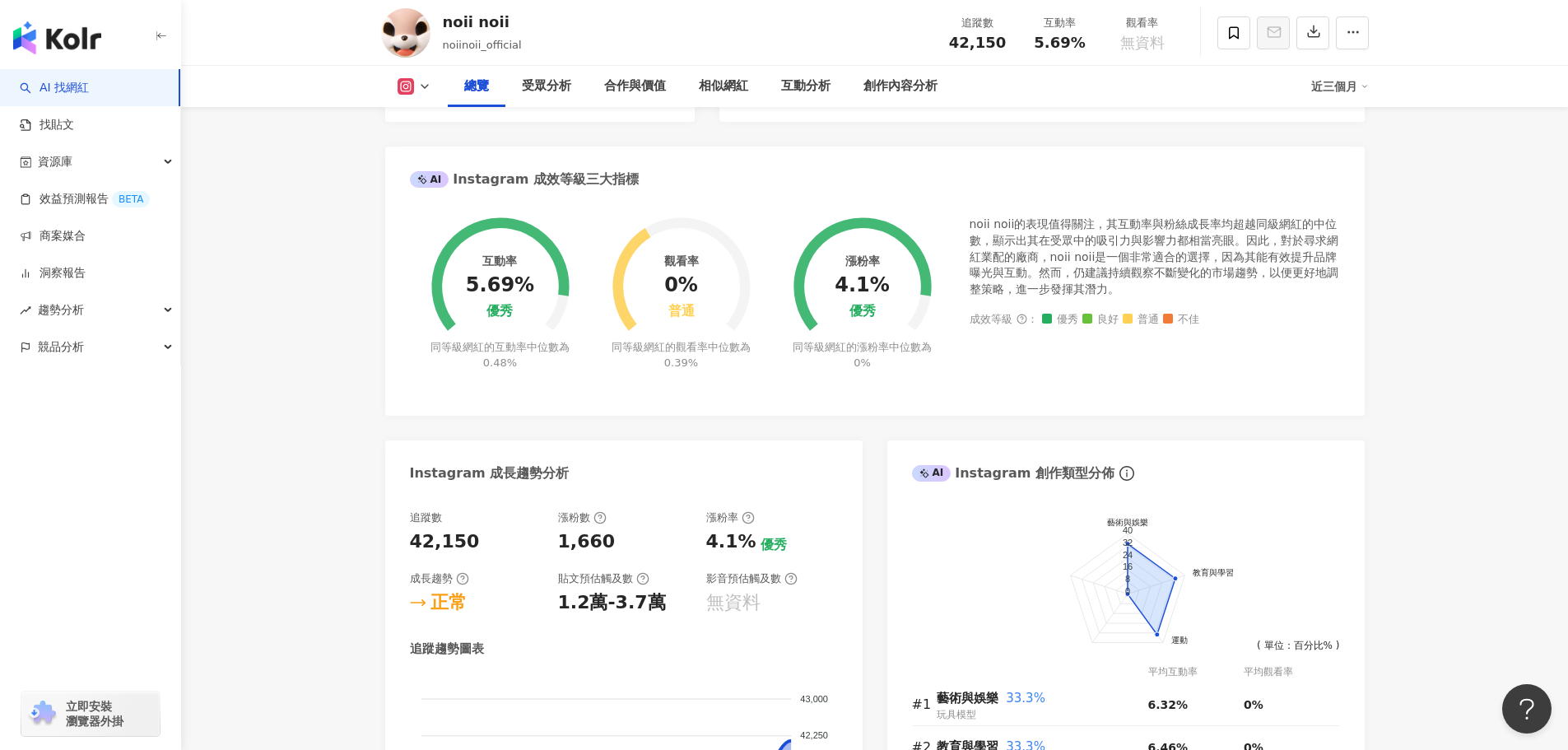
click at [407, 84] on g at bounding box center [405, 86] width 16 height 16
click at [409, 158] on button "Facebook" at bounding box center [440, 155] width 99 height 23
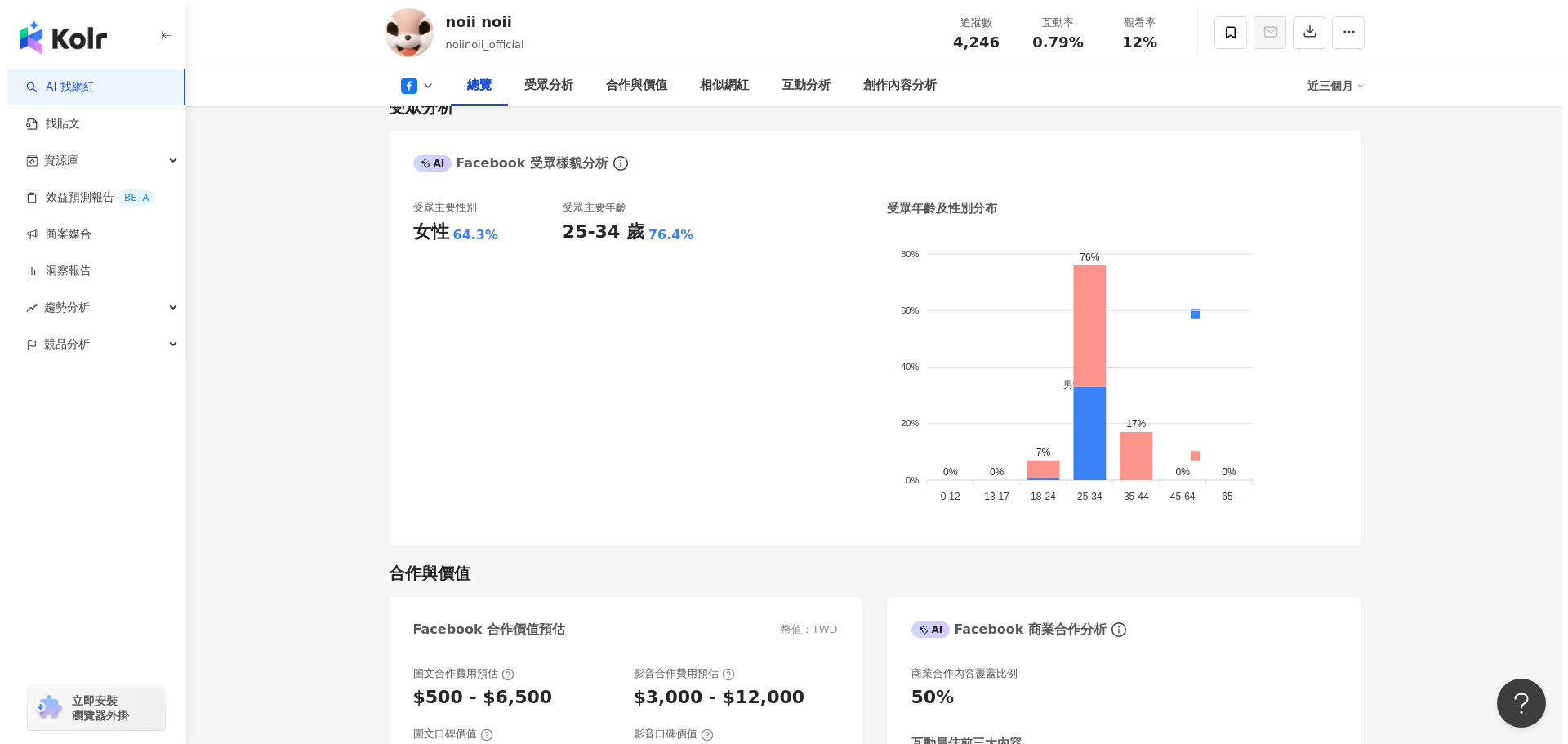
scroll to position [654, 0]
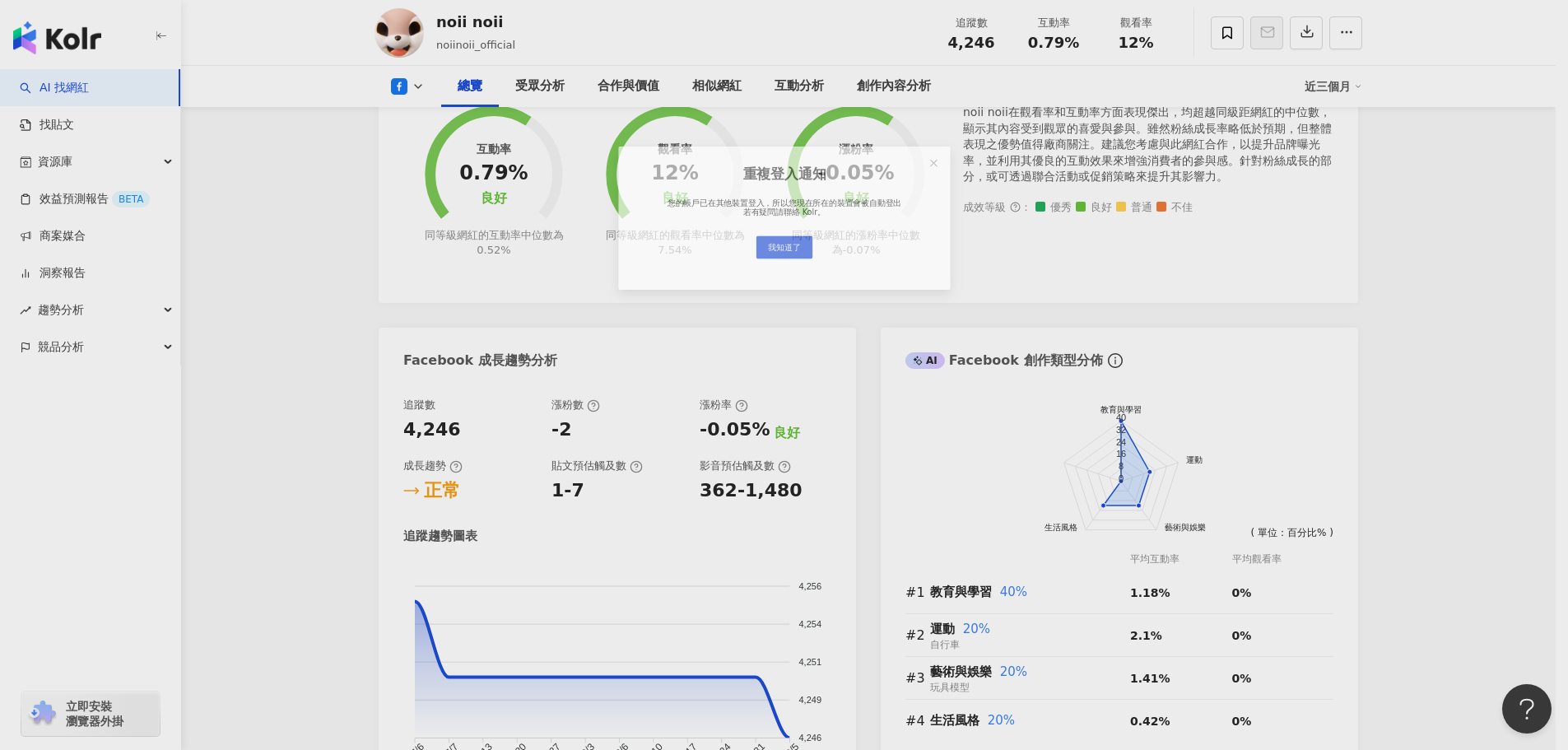
click at [404, 82] on div "重複登入通知 您的帳戶已在其他裝置登入，所以您現在所在的裝置會被自動登出 若有疑問請聯絡 Kolr。 我知道了" at bounding box center [784, 375] width 1568 height 750
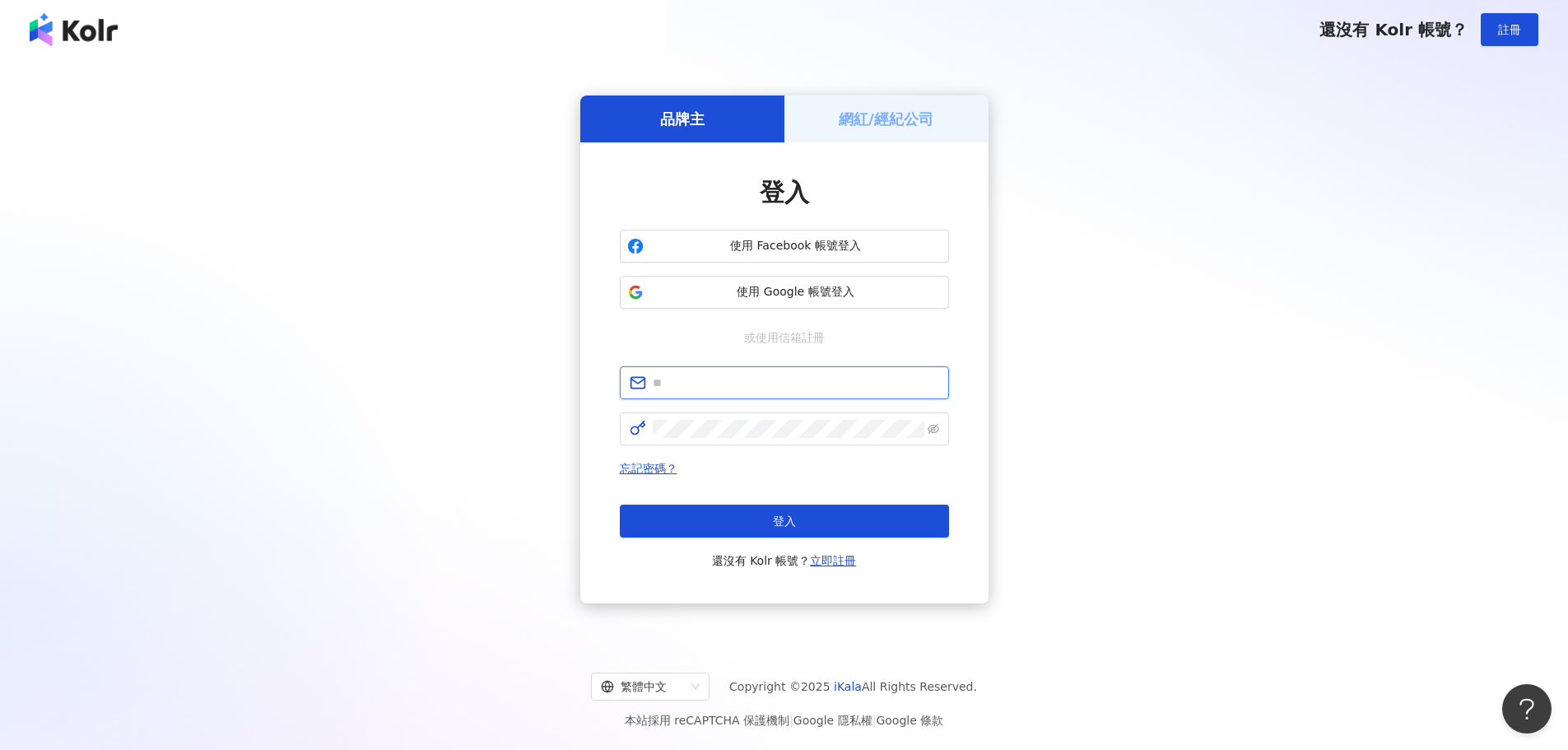
click at [731, 376] on input "text" at bounding box center [797, 383] width 287 height 18
click at [389, 378] on div "品牌主 網紅/經紀公司 登入 使用 Facebook 帳號登入 使用 Google 帳號登入 或使用信箱註冊 忘記密碼？ 登入 還沒有 Kolr 帳號？ 立即…" at bounding box center [783, 350] width 1528 height 554
